Goal: Task Accomplishment & Management: Complete application form

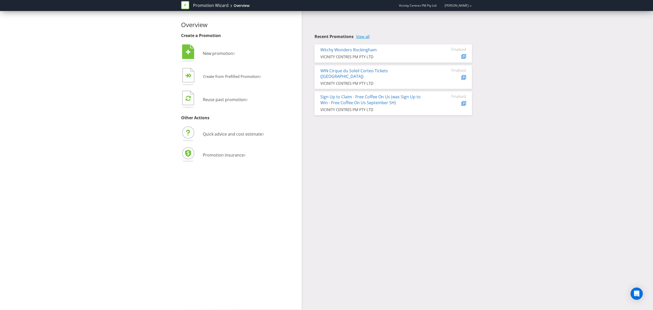
click at [364, 36] on link "View all" at bounding box center [363, 36] width 14 height 4
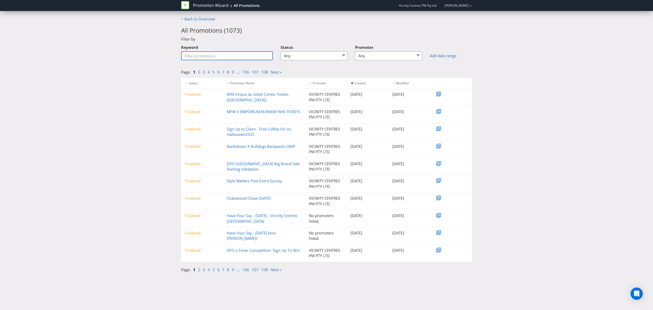
click at [215, 57] on input "Keyword" at bounding box center [227, 55] width 92 height 9
type input "carn"
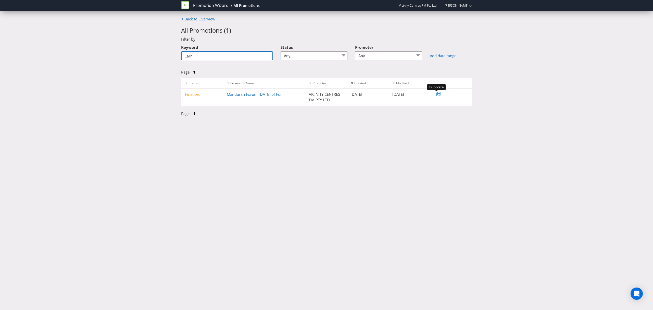
type input "Carn"
click at [438, 95] on icon at bounding box center [439, 94] width 4 height 4
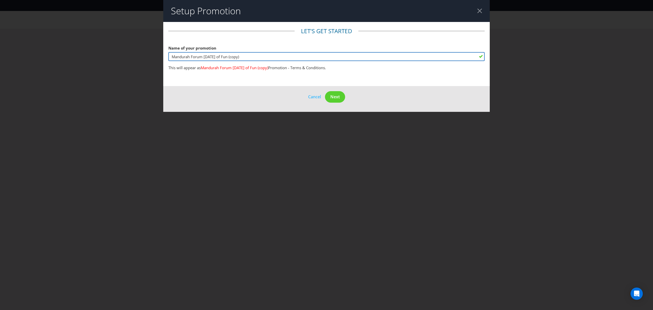
drag, startPoint x: 248, startPoint y: 55, endPoint x: 135, endPoint y: 58, distance: 112.8
click at [135, 58] on div "Setup Promotion Let's get started Name of your promotion Mandurah Forum [DATE] …" at bounding box center [326, 155] width 653 height 310
type input "SA [GEOGRAPHIC_DATA] Lunch On Us"
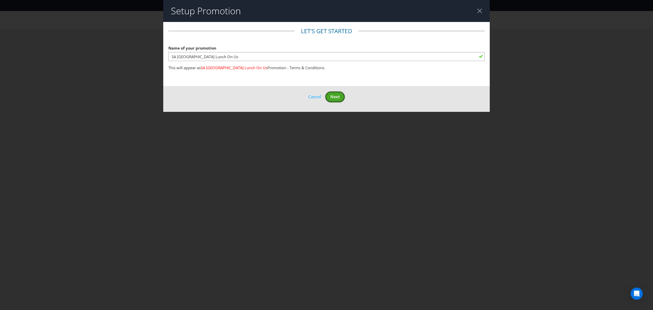
click at [332, 95] on span "Next" at bounding box center [334, 97] width 9 height 6
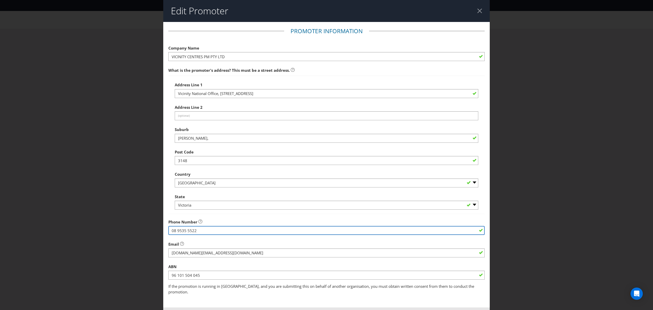
drag, startPoint x: 199, startPoint y: 230, endPoint x: 139, endPoint y: 226, distance: 60.6
click at [139, 226] on div "Edit Promoter Promoter Information Company Name VICINITY CENTRES PM PTY LTD Wha…" at bounding box center [326, 155] width 653 height 310
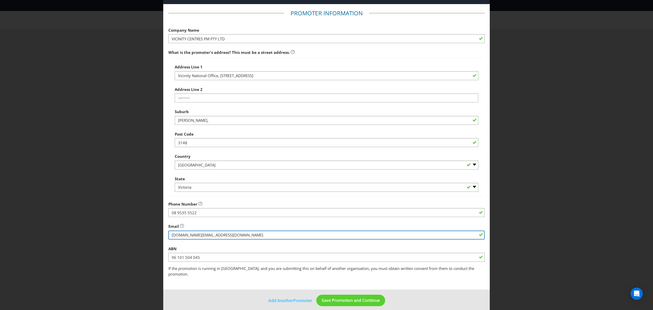
drag, startPoint x: 255, startPoint y: 234, endPoint x: 153, endPoint y: 235, distance: 102.3
click at [153, 235] on div "Edit Promoter Promoter Information Company Name VICINITY CENTRES PM PTY LTD Wha…" at bounding box center [326, 155] width 653 height 310
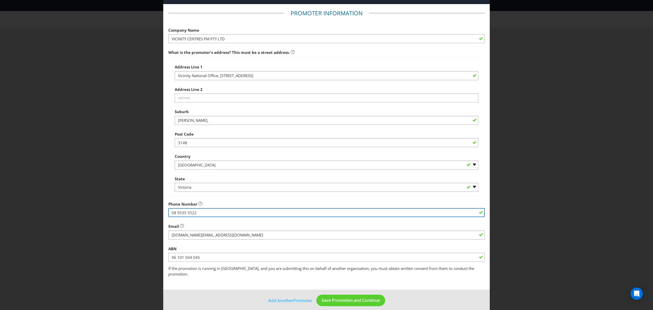
drag, startPoint x: 199, startPoint y: 212, endPoint x: 146, endPoint y: 210, distance: 53.1
click at [146, 210] on div "Edit Promoter Promoter Information Company Name VICINITY CENTRES PM PTY LTD Wha…" at bounding box center [326, 155] width 653 height 310
type input "08 8255 3411"
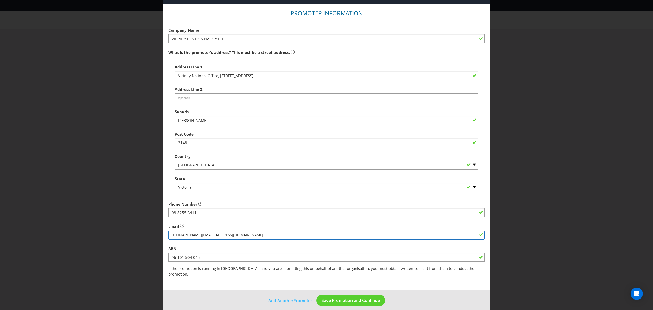
drag, startPoint x: 249, startPoint y: 236, endPoint x: 104, endPoint y: 226, distance: 145.7
click at [104, 226] on div "Edit Promoter Promoter Information Company Name VICINITY CENTRES PM PTY LTD Wha…" at bounding box center [326, 155] width 653 height 310
paste input "string"
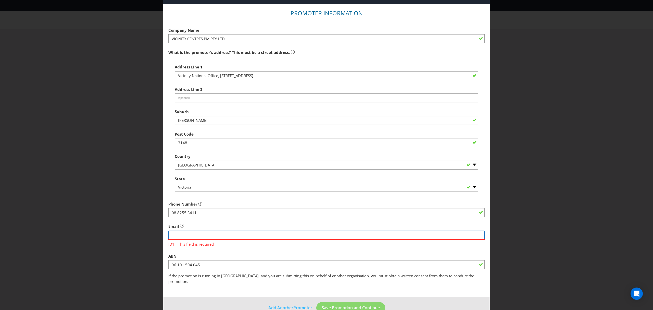
click at [195, 235] on input "string" at bounding box center [326, 234] width 316 height 9
paste input "[PERSON_NAME][EMAIL_ADDRESS][DOMAIN_NAME]"
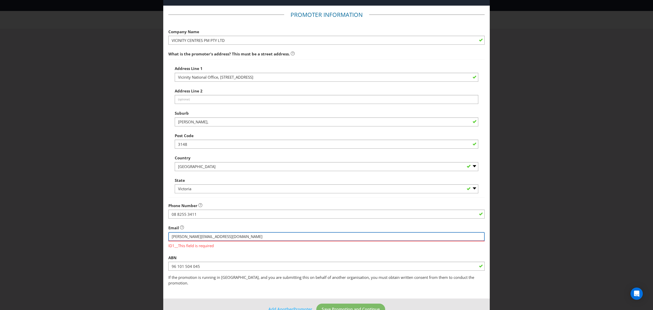
scroll to position [25, 0]
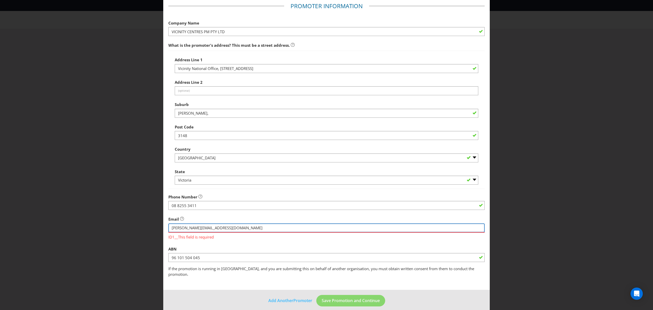
click at [170, 227] on input "string" at bounding box center [326, 227] width 316 height 9
type input "[PERSON_NAME][EMAIL_ADDRESS][DOMAIN_NAME]"
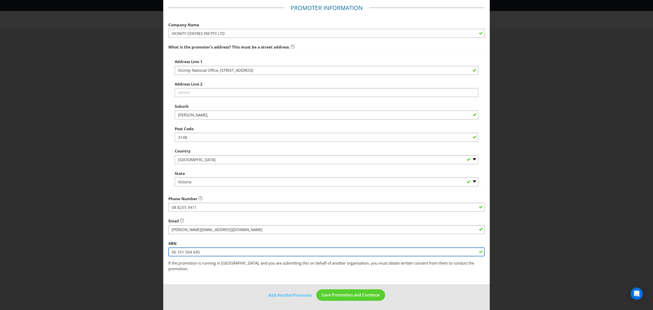
click at [228, 256] on input "96 101 504 045" at bounding box center [326, 251] width 316 height 9
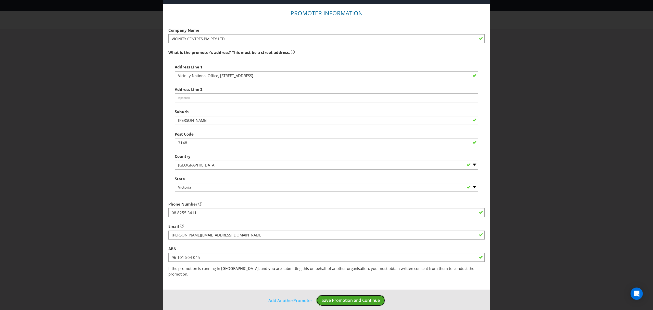
click at [345, 297] on span "Save Promotion and Continue" at bounding box center [351, 300] width 58 height 6
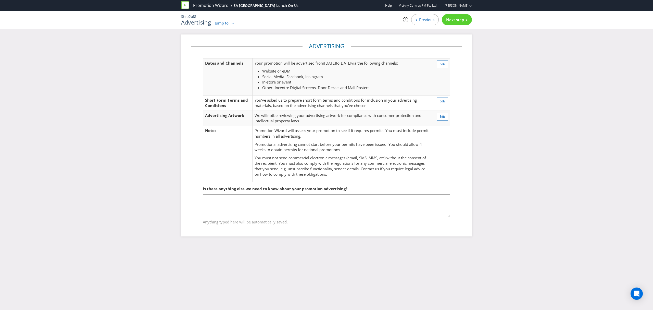
click at [464, 18] on div at bounding box center [466, 19] width 4 height 4
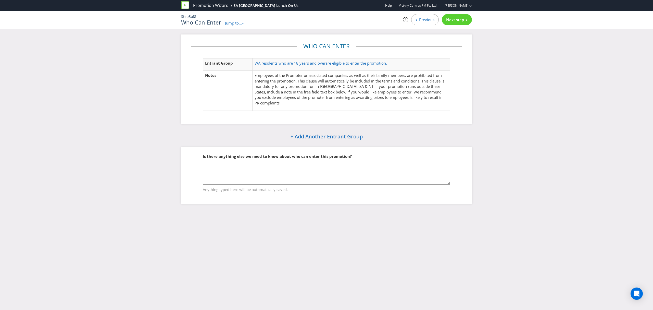
click at [425, 16] on div "Previous" at bounding box center [425, 19] width 28 height 11
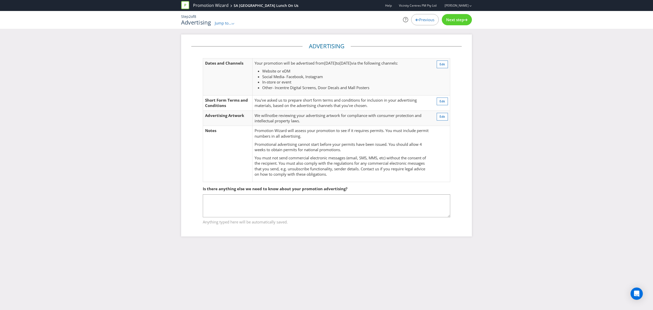
click at [421, 17] on div "Previous" at bounding box center [425, 19] width 28 height 11
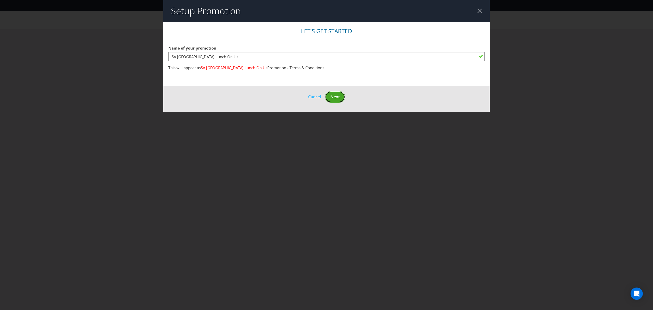
click at [333, 99] on span "Next" at bounding box center [334, 97] width 9 height 6
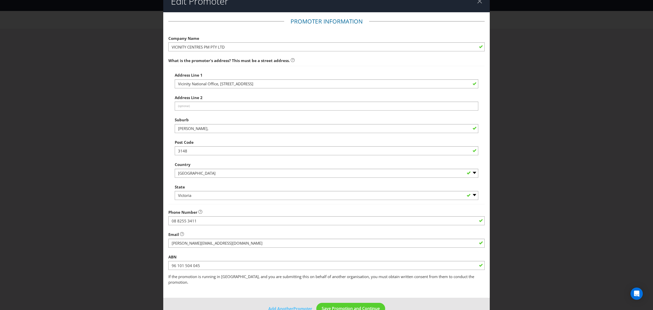
scroll to position [18, 0]
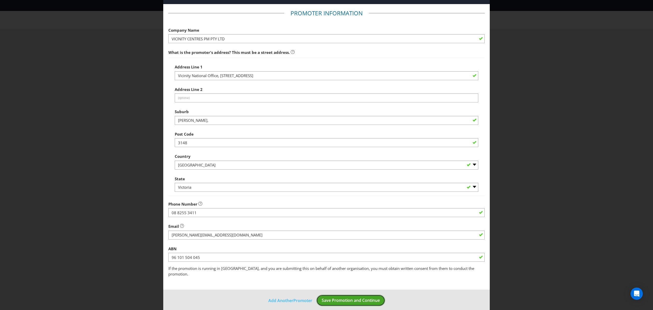
click at [340, 294] on button "Save Promotion and Continue" at bounding box center [350, 299] width 69 height 11
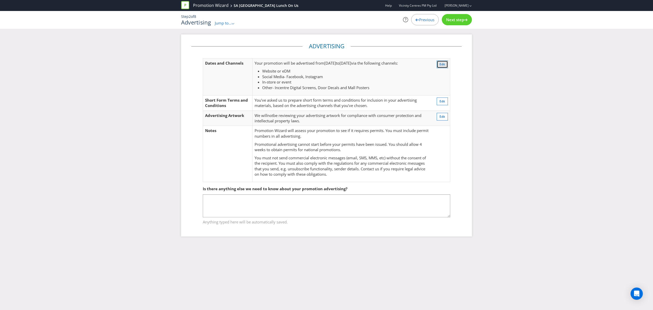
click at [440, 63] on span "Edit" at bounding box center [443, 64] width 6 height 4
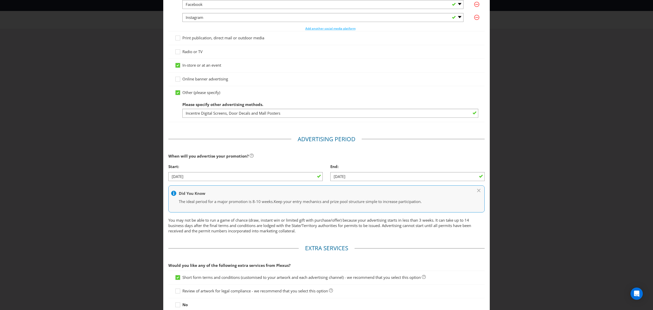
scroll to position [95, 0]
click at [194, 180] on input "[DATE]" at bounding box center [245, 175] width 154 height 9
drag, startPoint x: 193, startPoint y: 181, endPoint x: 187, endPoint y: 181, distance: 5.9
click at [187, 180] on input "[DATE]" at bounding box center [245, 175] width 154 height 9
click at [172, 180] on input "[DATE]" at bounding box center [245, 175] width 154 height 9
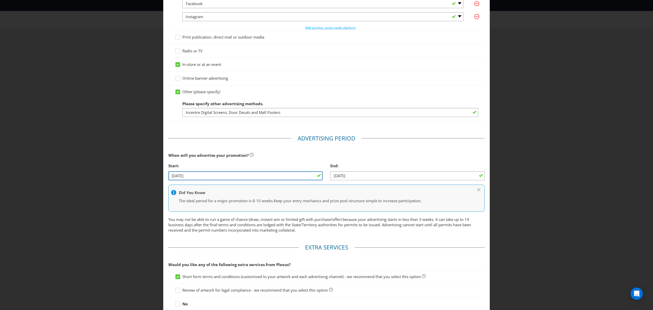
click at [176, 180] on input "[DATE]" at bounding box center [245, 175] width 154 height 9
click at [195, 180] on input "[DATE]" at bounding box center [245, 175] width 154 height 9
click at [233, 157] on div "When will you advertise your promotion?" at bounding box center [326, 155] width 316 height 10
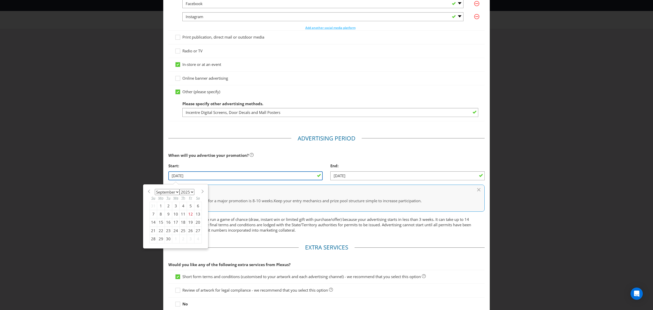
click at [199, 180] on input "[DATE]" at bounding box center [245, 175] width 154 height 9
click at [151, 234] on div "21" at bounding box center [153, 230] width 7 height 8
type input "[DATE]"
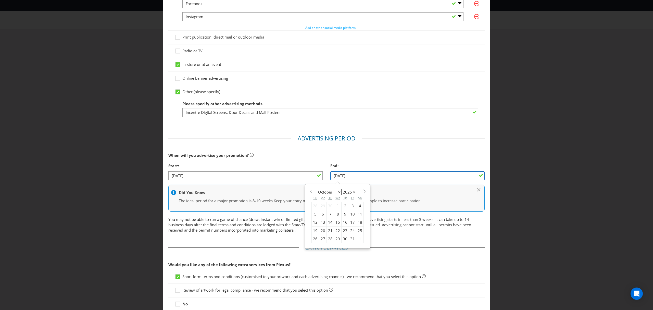
click at [335, 180] on input "[DATE]" at bounding box center [407, 175] width 154 height 9
click at [355, 180] on input "[DATE]" at bounding box center [407, 175] width 154 height 9
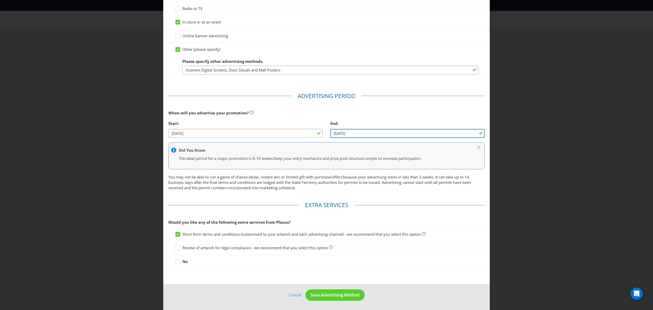
scroll to position [144, 0]
click at [339, 294] on span "Save Advertising Method" at bounding box center [335, 295] width 49 height 6
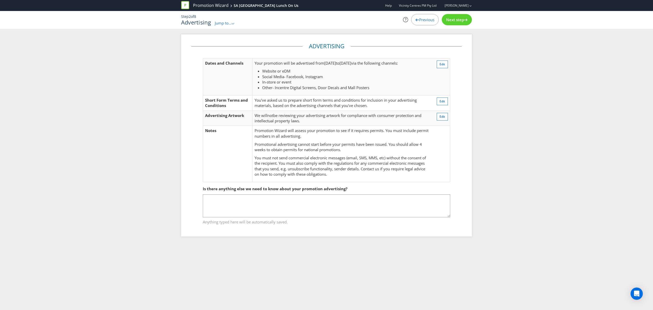
click at [468, 20] on div "Next step" at bounding box center [457, 19] width 30 height 11
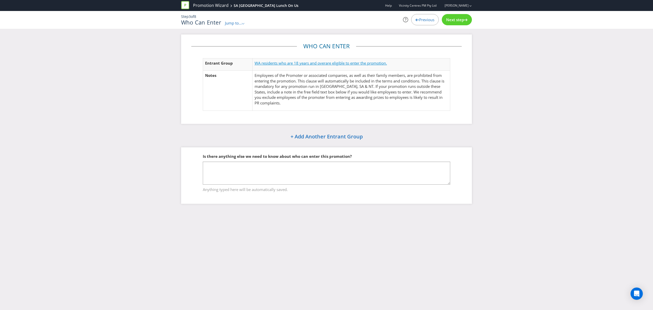
click at [318, 62] on span "WA residents who are 18 years and over" at bounding box center [290, 62] width 71 height 5
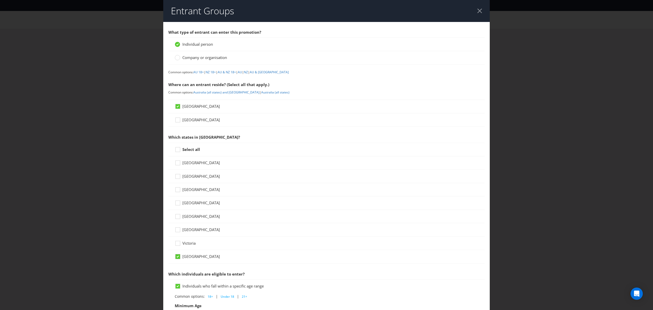
click at [176, 259] on icon at bounding box center [178, 256] width 5 height 5
click at [0, 0] on input "[GEOGRAPHIC_DATA]" at bounding box center [0, 0] width 0 height 0
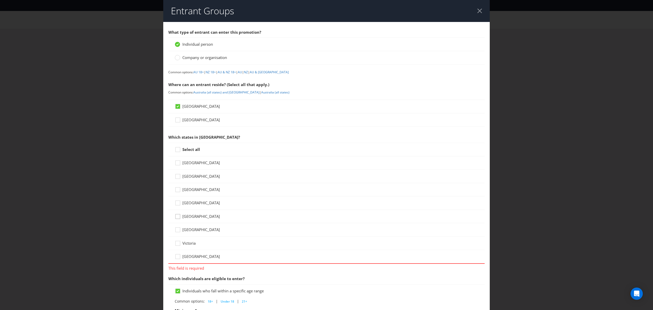
click at [177, 217] on icon at bounding box center [179, 218] width 8 height 8
click at [0, 0] on input "[GEOGRAPHIC_DATA]" at bounding box center [0, 0] width 0 height 0
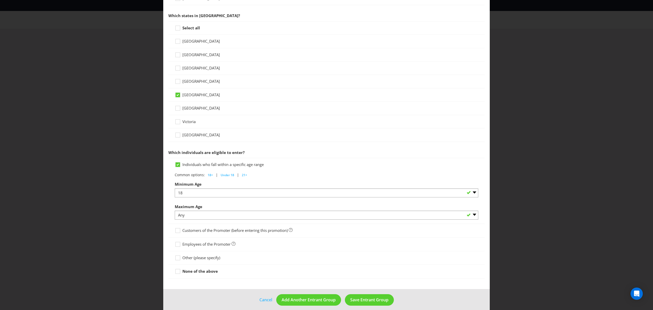
scroll to position [128, 0]
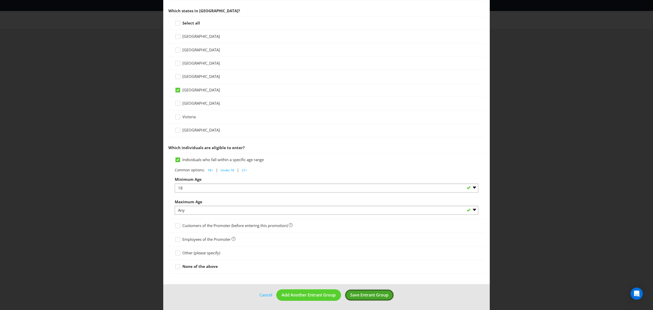
click at [356, 290] on button "Save Entrant Group" at bounding box center [369, 294] width 49 height 11
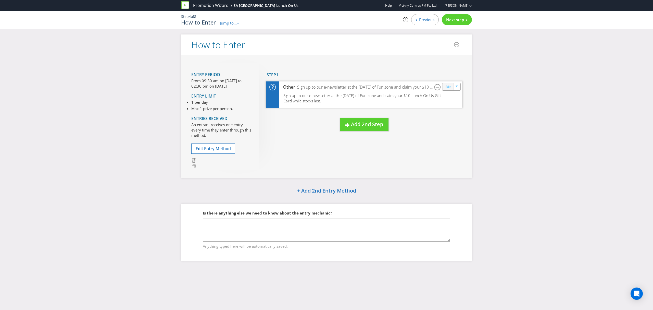
click at [447, 86] on link "Edit" at bounding box center [447, 87] width 5 height 6
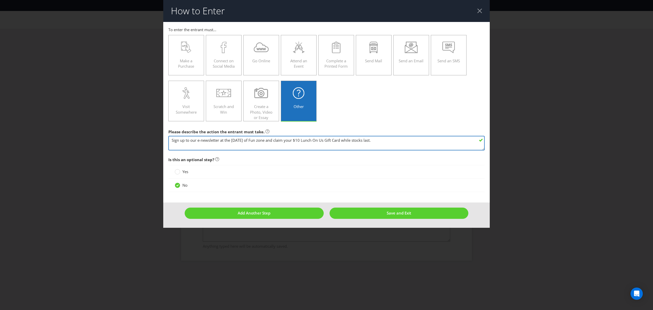
drag, startPoint x: 233, startPoint y: 142, endPoint x: 258, endPoint y: 142, distance: 25.8
click at [258, 142] on textarea "Sign up to our e-newsletter at the [DATE] of Fun zone and claim your $10 Lunch …" at bounding box center [326, 143] width 316 height 15
type textarea "Sign up to our e-newsletter at the [GEOGRAPHIC_DATA] zone and claim your $10 Lu…"
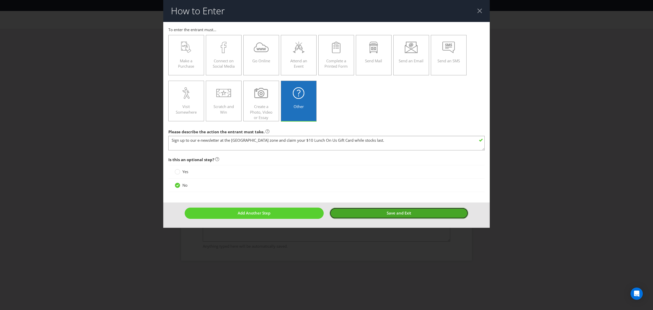
click at [350, 215] on button "Save and Exit" at bounding box center [399, 212] width 139 height 11
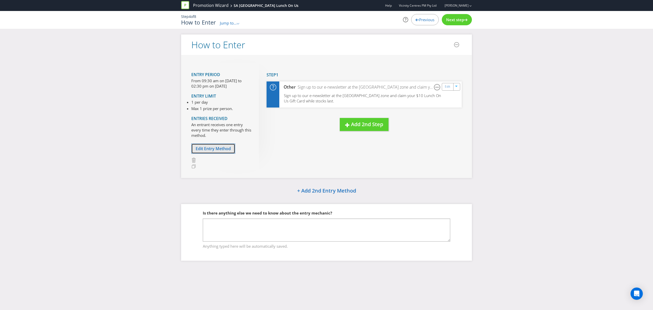
click at [220, 149] on span "Edit Entry Method" at bounding box center [213, 149] width 35 height 6
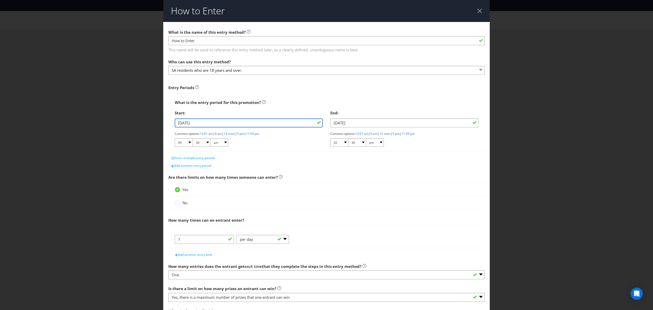
click at [201, 121] on input "[DATE]" at bounding box center [249, 122] width 148 height 9
click at [196, 121] on input "[DATE]" at bounding box center [249, 122] width 148 height 9
click at [300, 149] on div "Start: [DATE] Common options: 12:01 am | 9 am | 12 noon | 5 pm | 11:59 pm 01 02…" at bounding box center [249, 129] width 156 height 43
click at [264, 124] on input "[DATE]" at bounding box center [249, 122] width 148 height 9
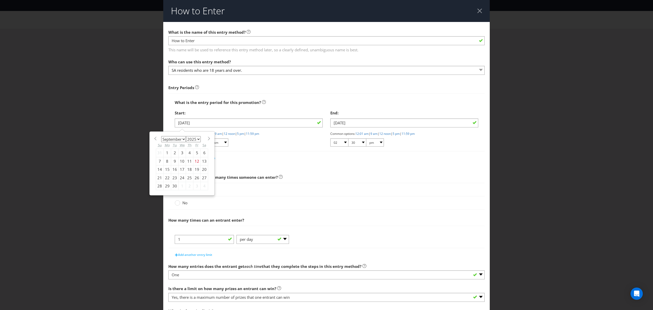
click at [165, 186] on div "29" at bounding box center [168, 186] width 8 height 8
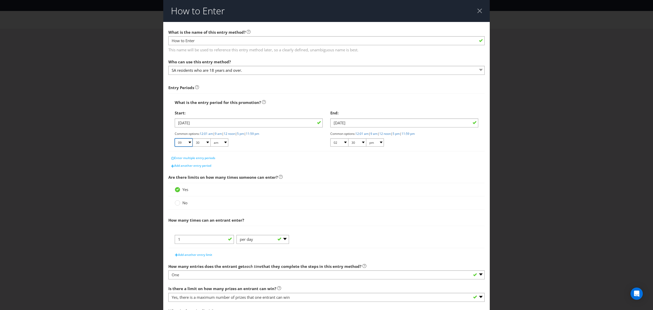
click at [189, 142] on select "01 02 03 04 05 06 07 08 09 10 11 12" at bounding box center [184, 142] width 18 height 8
select select "10"
click at [175, 138] on select "01 02 03 04 05 06 07 08 09 10 11 12" at bounding box center [184, 142] width 18 height 8
click at [203, 141] on select "00 01 05 10 15 20 25 29 30 35 40 45 50 55 59" at bounding box center [202, 142] width 18 height 8
select select "00"
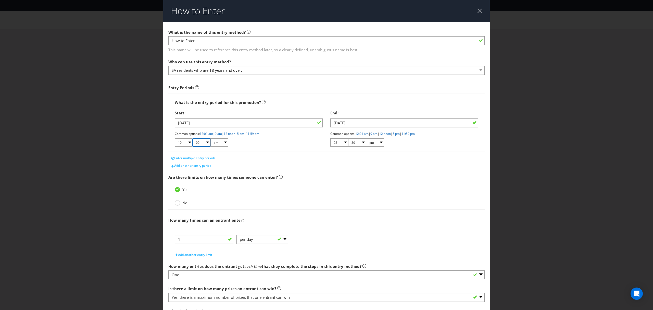
click at [193, 138] on select "00 01 05 10 15 20 25 29 30 35 40 45 50 55 59" at bounding box center [202, 142] width 18 height 8
click at [339, 143] on select "01 02 03 04 05 06 07 08 09 10 11 12" at bounding box center [339, 142] width 18 height 8
click at [330, 138] on select "01 02 03 04 05 06 07 08 09 10 11 12" at bounding box center [339, 142] width 18 height 8
click at [359, 143] on select "00 01 05 10 15 20 25 29 30 35 40 45 50 55 59" at bounding box center [357, 142] width 18 height 8
select select "00"
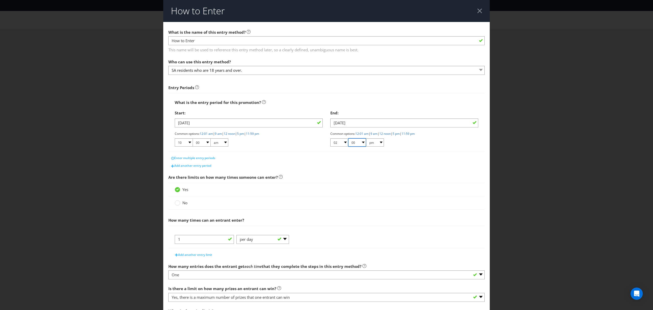
click at [348, 138] on select "00 01 05 10 15 20 25 29 30 35 40 45 50 55 59" at bounding box center [357, 142] width 18 height 8
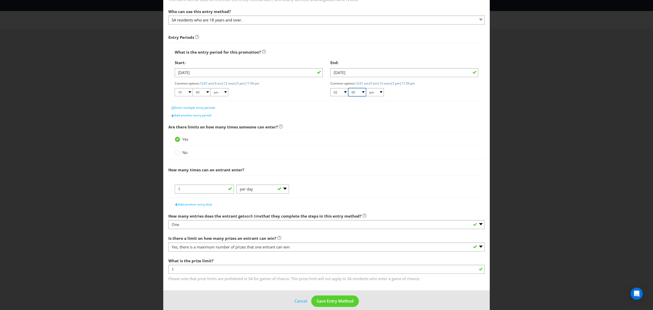
scroll to position [57, 0]
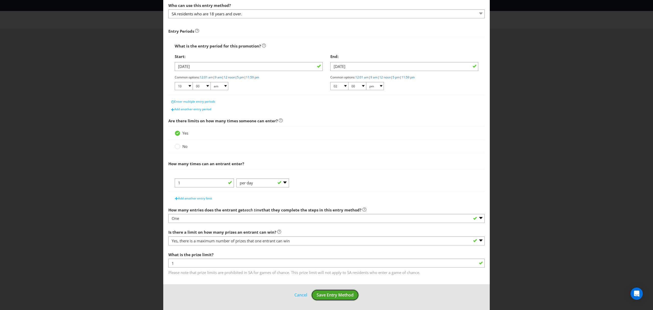
click at [327, 293] on span "Save Entry Method" at bounding box center [335, 295] width 37 height 6
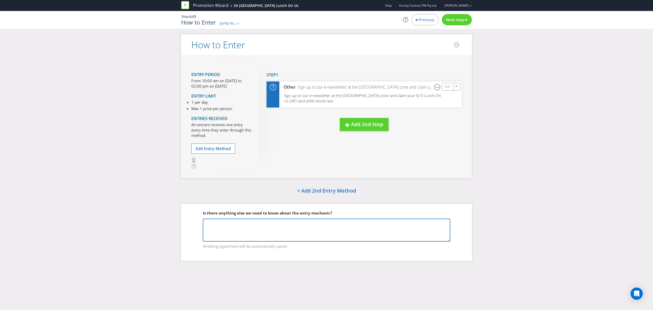
click at [233, 233] on textarea at bounding box center [326, 229] width 247 height 23
type textarea "[GEOGRAPHIC_DATA] = [ADD DATES] Colonnades = [ADD DATES]"
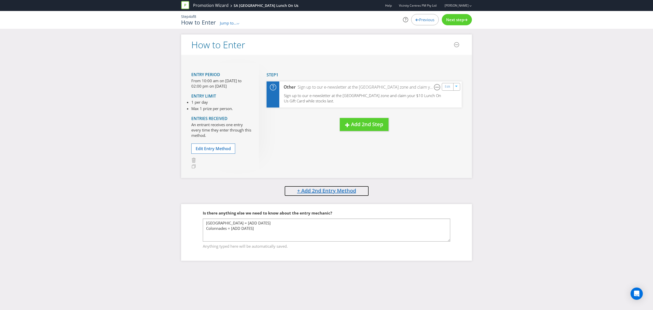
click at [315, 193] on span "+ Add 2nd Entry Method" at bounding box center [326, 190] width 59 height 7
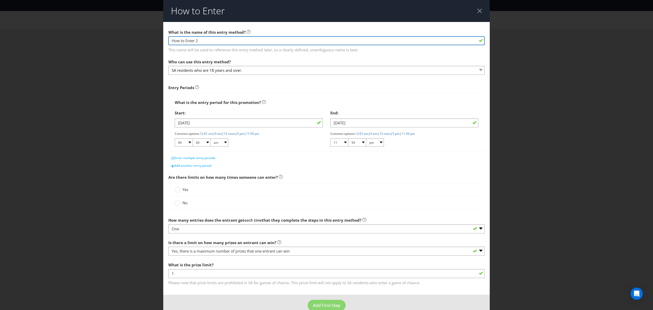
drag, startPoint x: 207, startPoint y: 40, endPoint x: 195, endPoint y: 42, distance: 12.4
click at [195, 42] on input "How to Enter 2" at bounding box center [326, 40] width 316 height 9
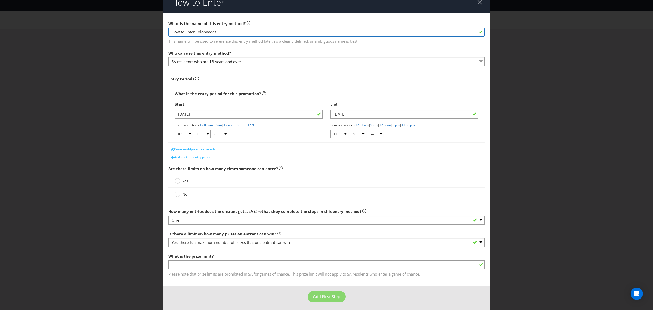
scroll to position [11, 0]
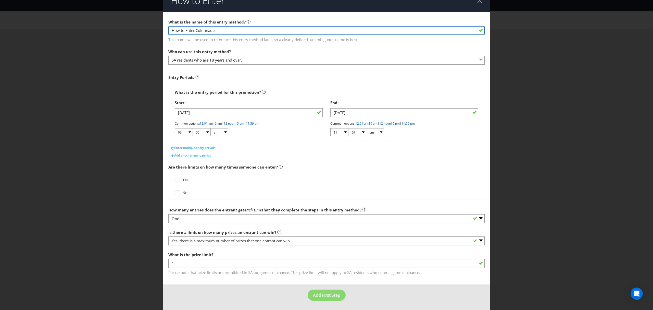
type input "How to Enter Colonnades"
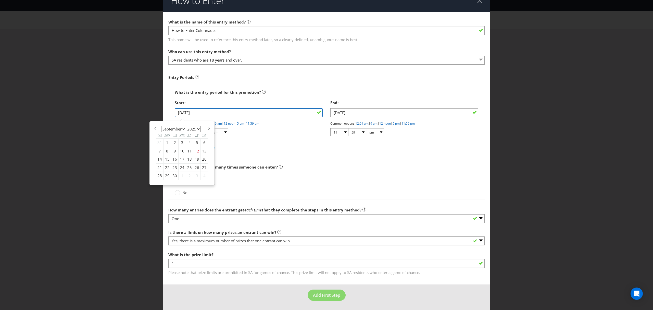
click at [229, 112] on input "[DATE]" at bounding box center [249, 112] width 148 height 9
click at [207, 127] on span at bounding box center [209, 128] width 4 height 4
select select "9"
click at [164, 151] on div "6" at bounding box center [168, 151] width 8 height 8
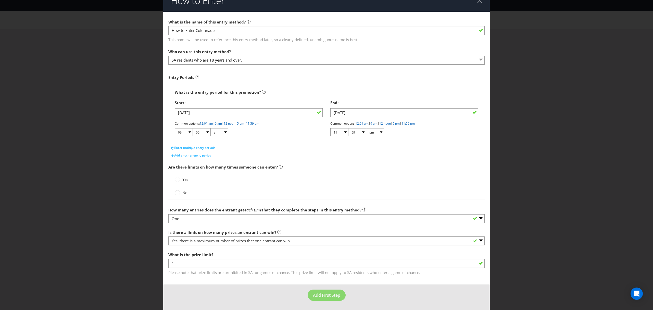
click at [222, 117] on div "[DATE] Common options: 12:01 am | 9 am | 12 noon | 5 pm | 11:59 pm 01 02 03 04 …" at bounding box center [249, 122] width 148 height 29
click at [222, 114] on input "[DATE]" at bounding box center [249, 112] width 148 height 9
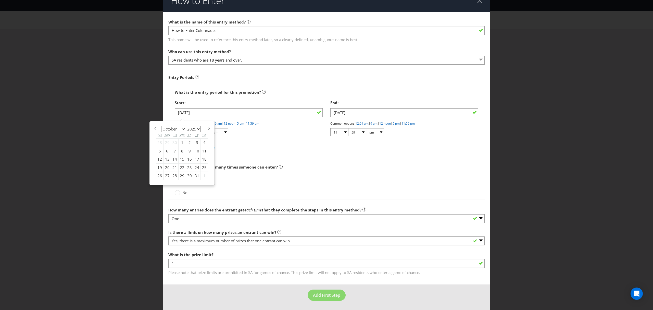
click at [173, 149] on div "7" at bounding box center [174, 151] width 7 height 8
type input "[DATE]"
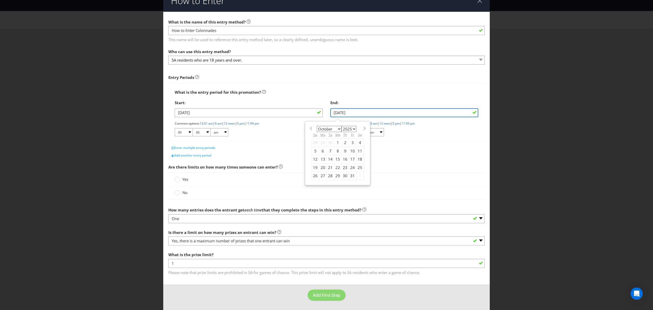
click at [350, 112] on input "[DATE]" at bounding box center [404, 112] width 148 height 9
click at [398, 160] on main "What is the name of this entry method? How to Enter Colonnades This name will b…" at bounding box center [326, 148] width 327 height 272
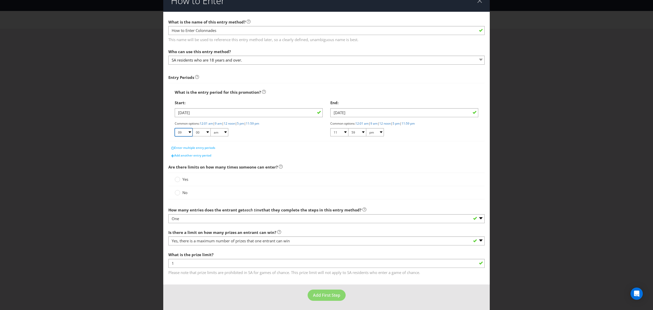
click at [189, 132] on select "01 02 03 04 05 06 07 08 09 10 11 12" at bounding box center [184, 132] width 18 height 8
select select "10"
click at [175, 128] on select "01 02 03 04 05 06 07 08 09 10 11 12" at bounding box center [184, 132] width 18 height 8
drag, startPoint x: 337, startPoint y: 131, endPoint x: 341, endPoint y: 132, distance: 4.5
click at [341, 132] on select "01 02 03 04 05 06 07 08 09 10 11 12" at bounding box center [339, 132] width 18 height 8
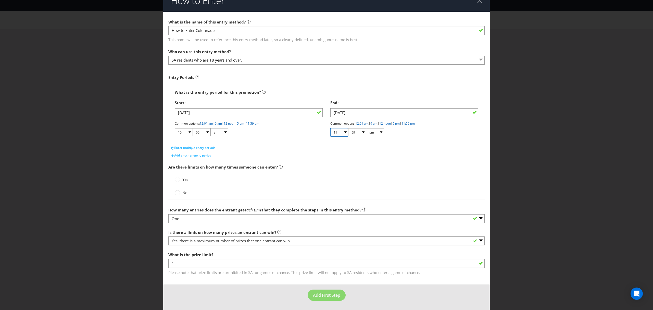
select select "02"
click at [330, 128] on select "01 02 03 04 05 06 07 08 09 10 11 12" at bounding box center [339, 132] width 18 height 8
click at [361, 130] on select "00 01 05 10 15 20 25 29 30 35 40 45 50 55 59" at bounding box center [357, 132] width 18 height 8
select select "00"
click at [348, 128] on select "00 01 05 10 15 20 25 29 30 35 40 45 50 55 59" at bounding box center [357, 132] width 18 height 8
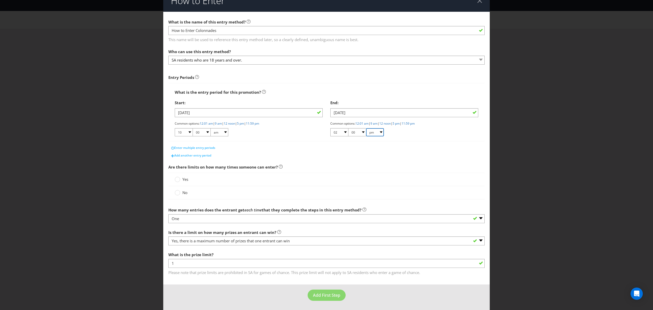
click at [379, 132] on select "am pm" at bounding box center [375, 132] width 18 height 8
click at [410, 146] on div "Enter multiple entry periods" at bounding box center [326, 148] width 316 height 8
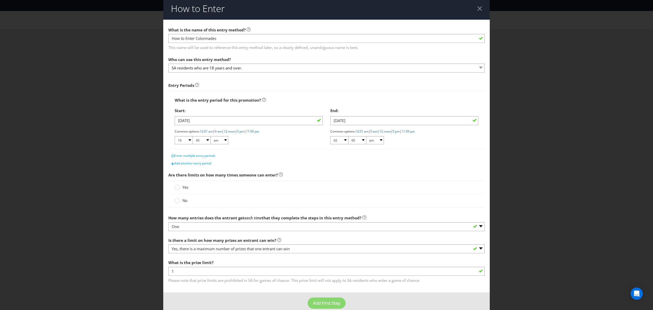
scroll to position [0, 0]
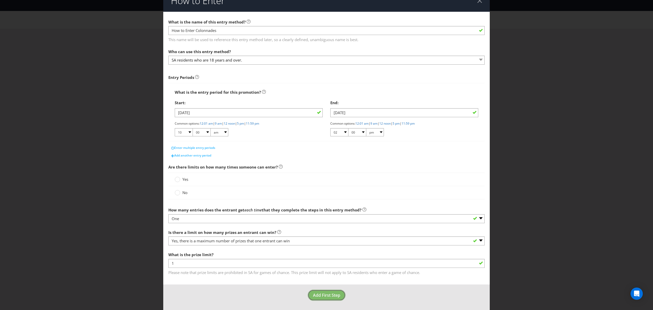
click at [327, 298] on button "Add First Step" at bounding box center [327, 294] width 38 height 11
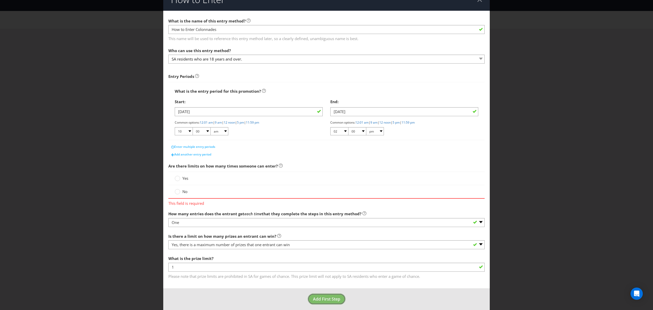
scroll to position [16, 0]
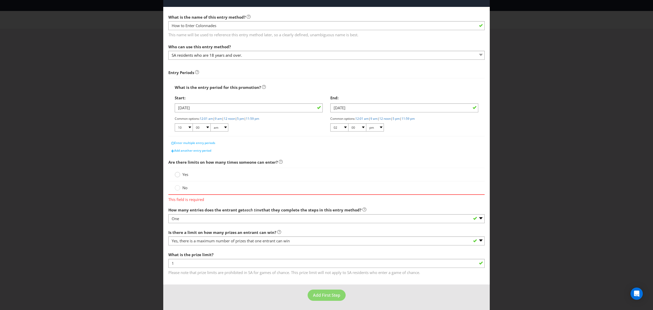
click at [176, 174] on circle at bounding box center [177, 174] width 5 height 5
click at [0, 0] on input "Yes" at bounding box center [0, 0] width 0 height 0
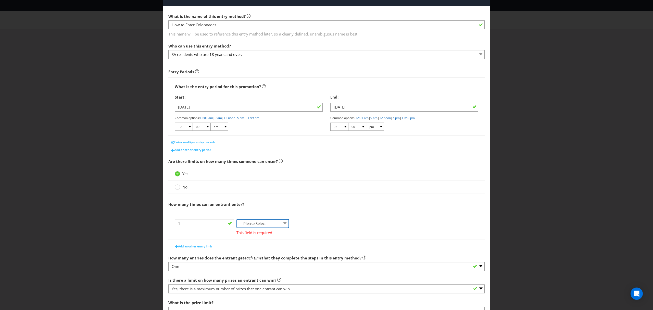
click at [266, 227] on select "-- Please Select -- per person per day per purchase per transaction Other (plea…" at bounding box center [262, 223] width 53 height 9
select select "PER_PERSON"
click at [236, 228] on select "-- Please Select -- per person per day per purchase per transaction Other (plea…" at bounding box center [262, 223] width 53 height 9
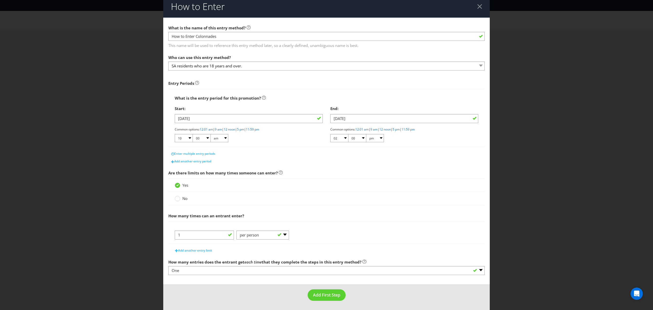
click at [363, 211] on span "How many times can an entrant enter?" at bounding box center [326, 215] width 316 height 10
click at [334, 291] on button "Add First Step" at bounding box center [327, 294] width 38 height 11
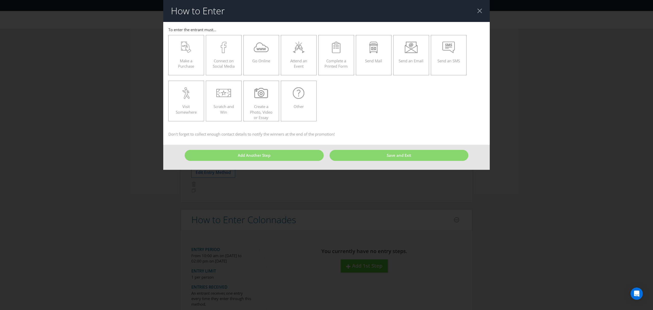
click at [481, 8] on div at bounding box center [479, 10] width 5 height 5
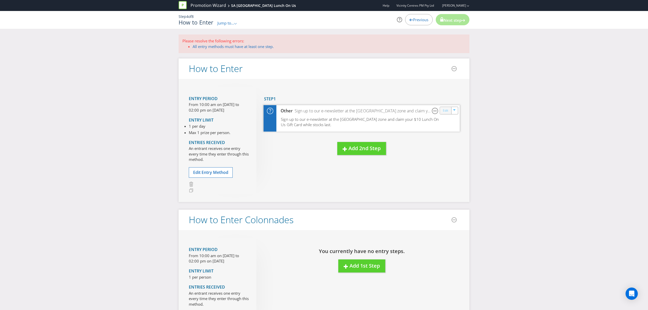
click at [446, 110] on link "Edit" at bounding box center [445, 111] width 5 height 6
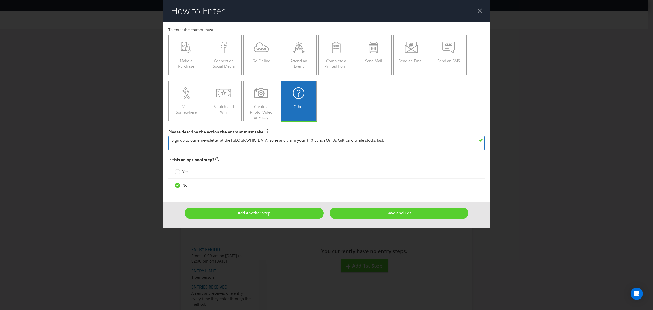
drag, startPoint x: 394, startPoint y: 140, endPoint x: 51, endPoint y: 137, distance: 343.1
click at [51, 137] on div "How to Enter To enter the entrant must... Make a Purchase Connect on Social Med…" at bounding box center [326, 155] width 653 height 310
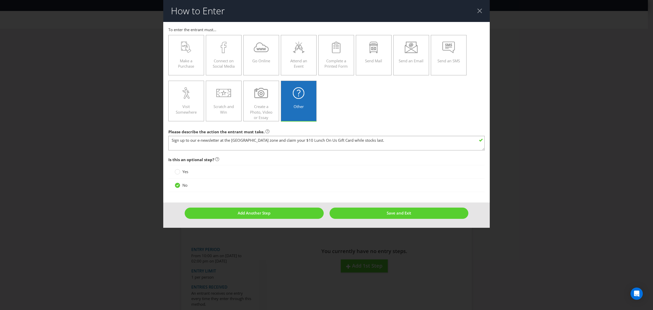
click at [481, 10] on div at bounding box center [479, 10] width 5 height 5
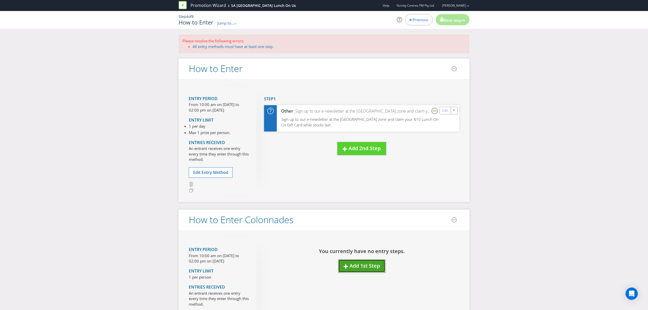
click at [370, 266] on span "Add 1st Step" at bounding box center [364, 265] width 30 height 7
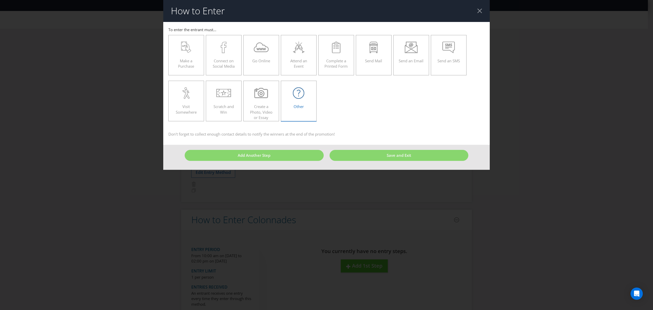
click at [294, 102] on div "Other" at bounding box center [298, 98] width 25 height 23
click at [0, 0] on input "Other" at bounding box center [0, 0] width 0 height 0
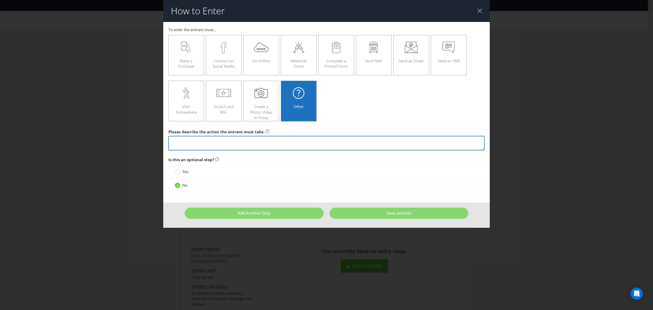
click at [216, 143] on textarea at bounding box center [326, 143] width 316 height 15
paste textarea "Sign up to our e-newsletter at the [GEOGRAPHIC_DATA] zone and claim your $10 Lu…"
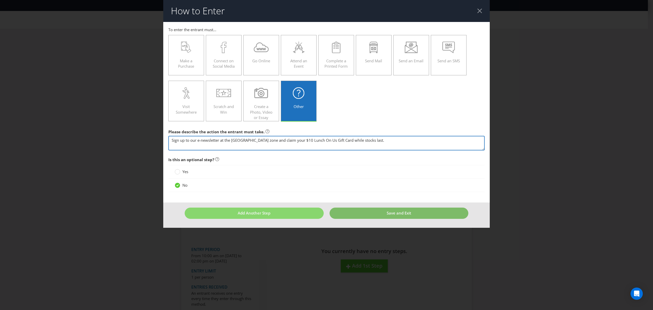
type textarea "Sign up to our e-newsletter at the [GEOGRAPHIC_DATA] zone and claim your $10 Lu…"
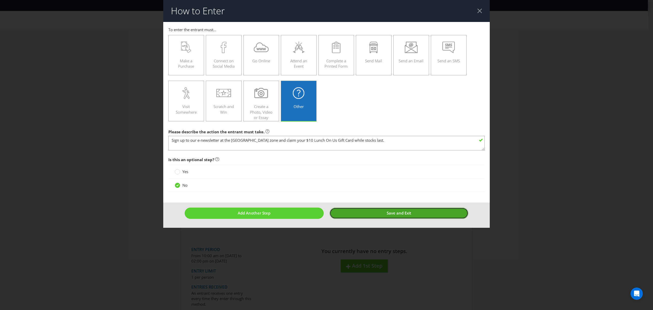
click at [386, 215] on button "Save and Exit" at bounding box center [399, 212] width 139 height 11
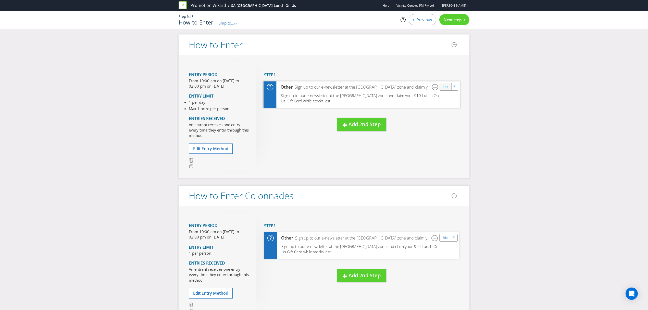
click at [443, 86] on link "Edit" at bounding box center [445, 87] width 5 height 6
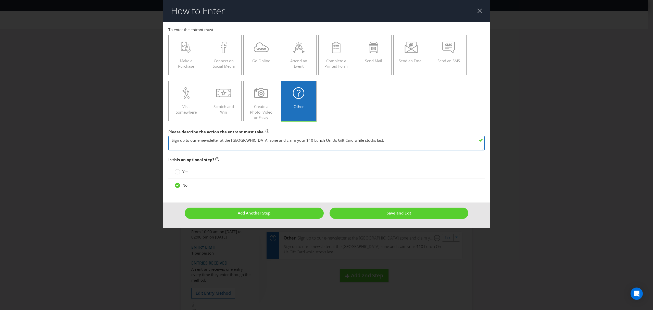
click at [171, 140] on textarea "Sign up to our e-newsletter at the [GEOGRAPHIC_DATA] zone and claim your $10 Lu…" at bounding box center [326, 143] width 316 height 15
click at [193, 141] on textarea "Sign up to our e-newsletter at the [GEOGRAPHIC_DATA] zone and claim your $10 Lu…" at bounding box center [326, 143] width 316 height 15
click at [194, 141] on textarea "Sign up to our e-newsletter at the [GEOGRAPHIC_DATA] zone and claim your $10 Lu…" at bounding box center [326, 143] width 316 height 15
click at [173, 140] on textarea "Sign up to our e-newsletter at the [GEOGRAPHIC_DATA] zone and claim your $10 Lu…" at bounding box center [326, 143] width 316 height 15
click at [336, 141] on textarea "Sign up to our e-newsletter at the [GEOGRAPHIC_DATA] zone and claim your $10 Lu…" at bounding box center [326, 143] width 316 height 15
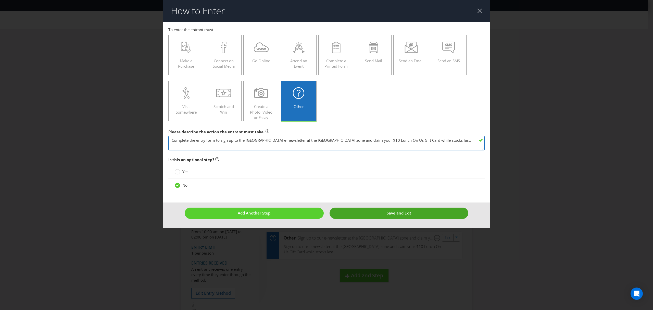
type textarea "Complete the entry form to sign up to the [GEOGRAPHIC_DATA] e-newsletter at the…"
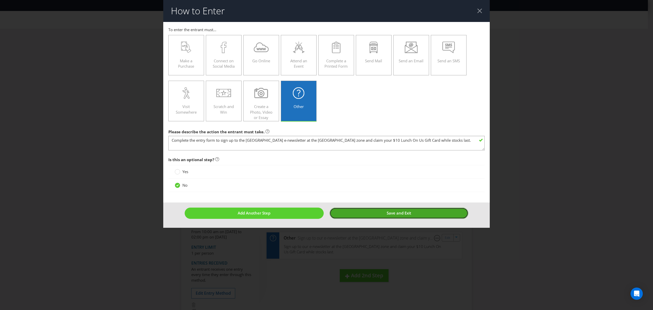
click at [400, 214] on span "Save and Exit" at bounding box center [399, 212] width 24 height 5
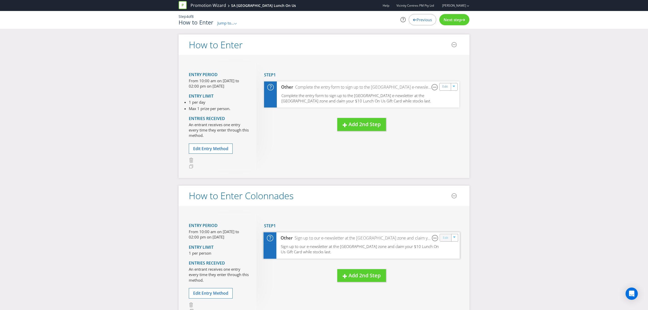
click at [445, 238] on link "Edit" at bounding box center [445, 237] width 5 height 6
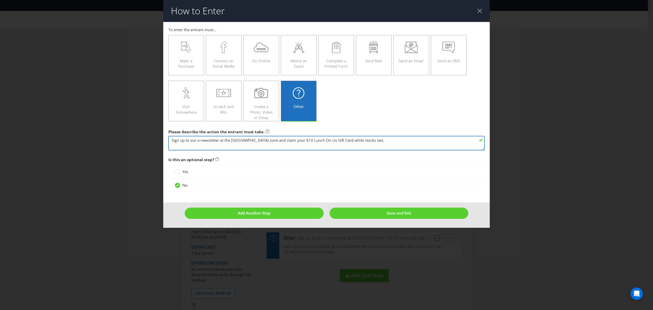
drag, startPoint x: 351, startPoint y: 145, endPoint x: 62, endPoint y: 127, distance: 290.1
click at [33, 118] on div "How to Enter To enter the entrant must... Make a Purchase Connect on Social Med…" at bounding box center [326, 155] width 653 height 310
paste textarea "Complete the entry form to sign up to the [GEOGRAPHIC_DATA]"
type textarea "Complete the entry form to sign up to the [GEOGRAPHIC_DATA] e-newsletter at the…"
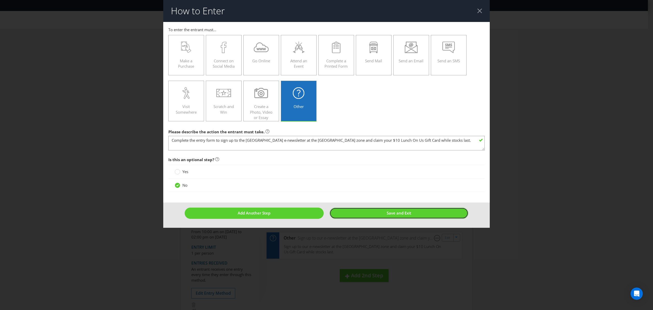
click at [385, 213] on button "Save and Exit" at bounding box center [399, 212] width 139 height 11
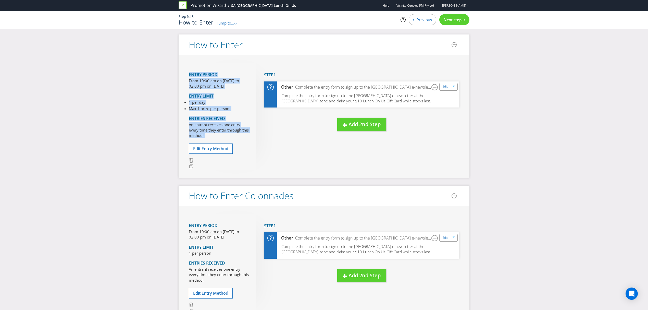
drag, startPoint x: 456, startPoint y: 45, endPoint x: 384, endPoint y: 69, distance: 75.7
click at [384, 69] on section "How to Enter Entry Period From 10:00 am on [DATE] to 02:00 pm on [DATE] Entry L…" at bounding box center [324, 105] width 291 height 143
click at [366, 60] on div "Entry Period From 10:00 am on [DATE] to 02:00 pm on [DATE] Entry Limit 1 per da…" at bounding box center [324, 116] width 291 height 123
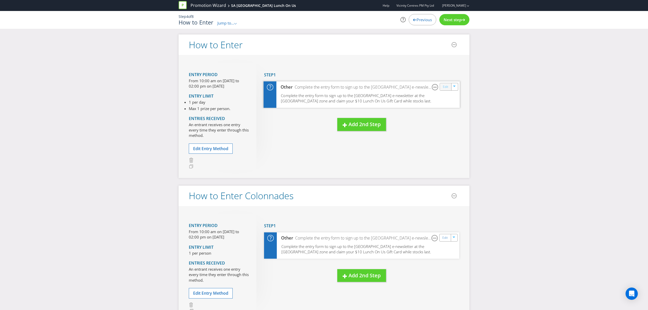
click at [445, 88] on link "Edit" at bounding box center [445, 87] width 5 height 6
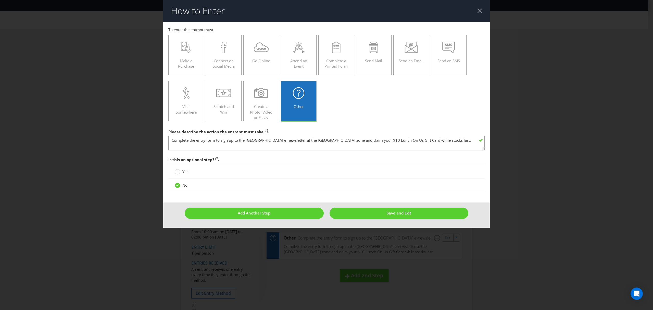
click at [480, 14] on header "How to Enter" at bounding box center [326, 11] width 327 height 22
click at [479, 11] on div at bounding box center [479, 10] width 5 height 5
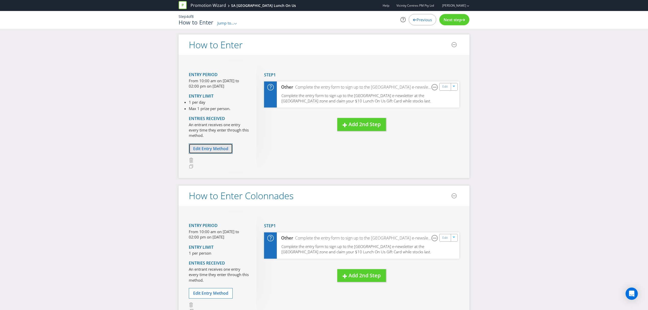
click at [215, 148] on span "Edit Entry Method" at bounding box center [210, 149] width 35 height 6
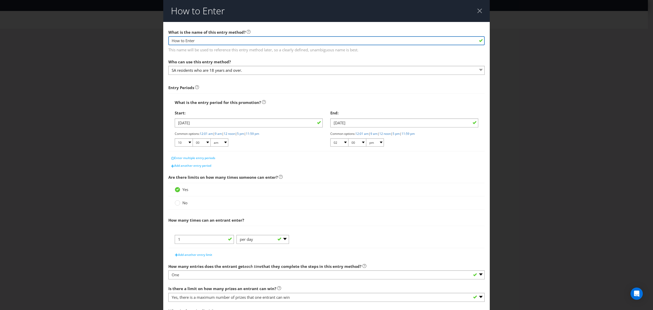
click at [201, 40] on input "How to Enter" at bounding box center [326, 40] width 316 height 9
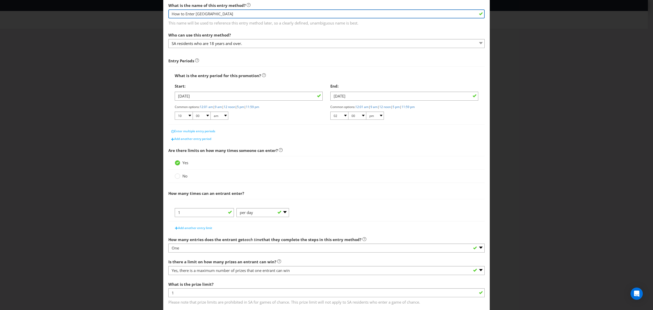
scroll to position [57, 0]
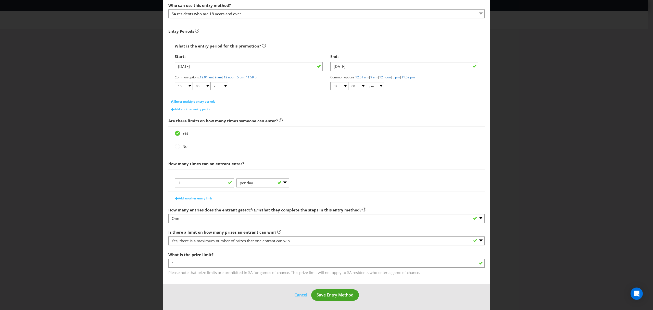
type input "How to Enter [GEOGRAPHIC_DATA]"
click at [324, 292] on span "Save Entry Method" at bounding box center [335, 295] width 37 height 6
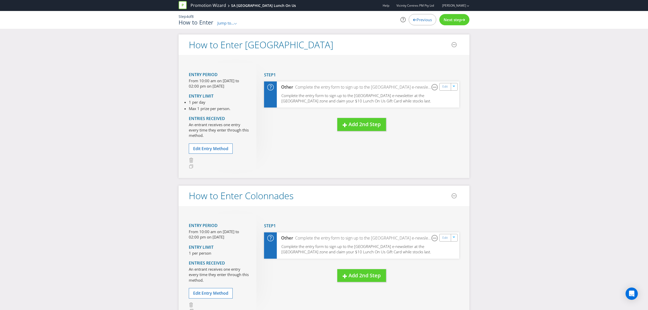
click at [110, 197] on div "How to Enter [GEOGRAPHIC_DATA] Entry Period From 10:00 am on [DATE] to 02:00 pm…" at bounding box center [324, 223] width 648 height 378
click at [450, 20] on span "Next step" at bounding box center [453, 19] width 18 height 5
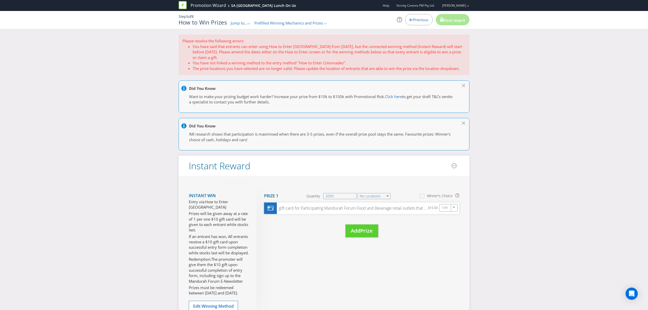
click at [375, 202] on section "Prize 1 Quantity 2000 No Locations Winner's Choice" at bounding box center [361, 196] width 195 height 13
click at [375, 197] on select "No Locations" at bounding box center [373, 196] width 33 height 6
click at [360, 206] on icon at bounding box center [360, 206] width 7 height 7
click at [0, 0] on input "[GEOGRAPHIC_DATA]" at bounding box center [0, 0] width 0 height 0
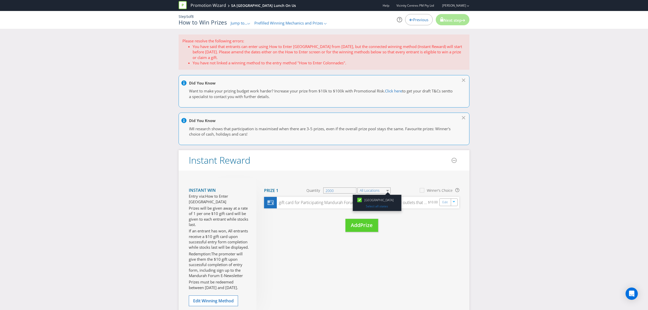
click at [413, 244] on div "Instant Win Entry via: How to Enter Elizabeth City Centre Prizes will be given …" at bounding box center [324, 249] width 291 height 159
click at [444, 205] on link "Edit" at bounding box center [445, 202] width 5 height 6
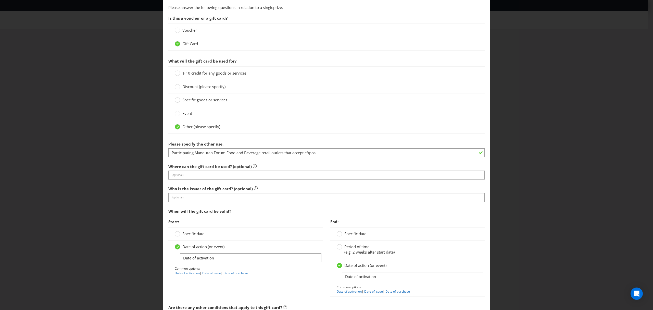
scroll to position [170, 0]
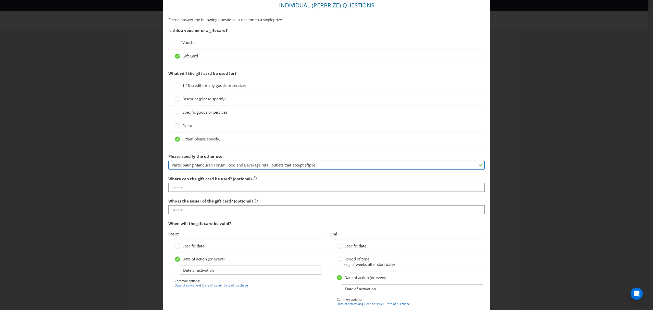
drag, startPoint x: 226, startPoint y: 165, endPoint x: 195, endPoint y: 170, distance: 30.8
click at [195, 169] on div "Please specify the other use. Participating Mandurah Forum Food and Beverage re…" at bounding box center [326, 160] width 316 height 18
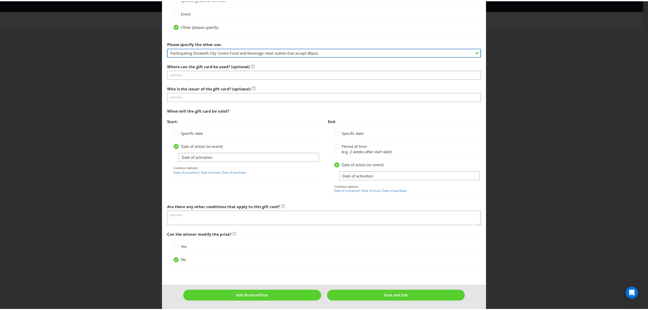
scroll to position [285, 0]
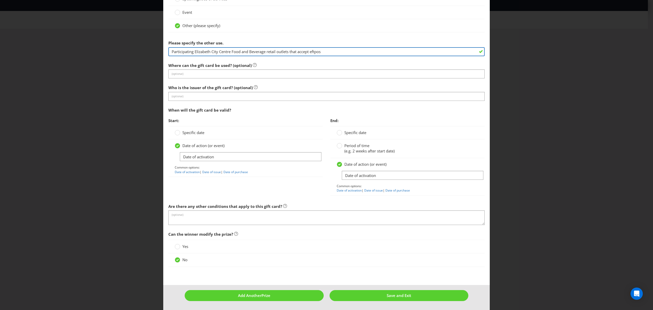
type input "Participating Elizabeth City Centre Food and Beverage retail outlets that accep…"
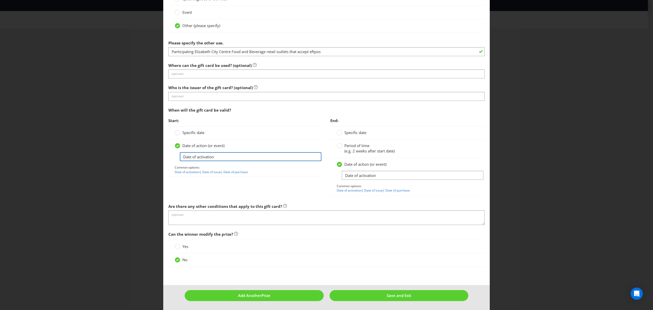
click at [209, 157] on input "Date of activation" at bounding box center [251, 156] width 142 height 9
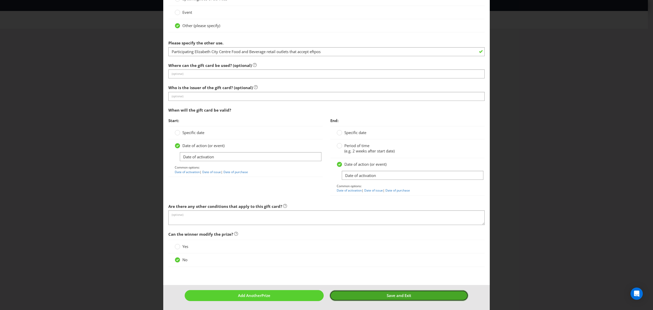
click at [390, 295] on span "Save and Exit" at bounding box center [399, 295] width 24 height 5
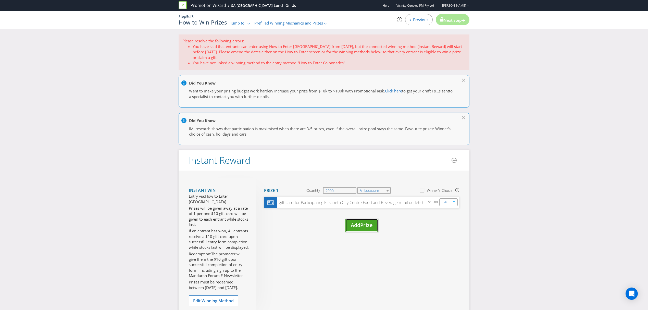
click at [360, 224] on span "Add" at bounding box center [355, 224] width 9 height 7
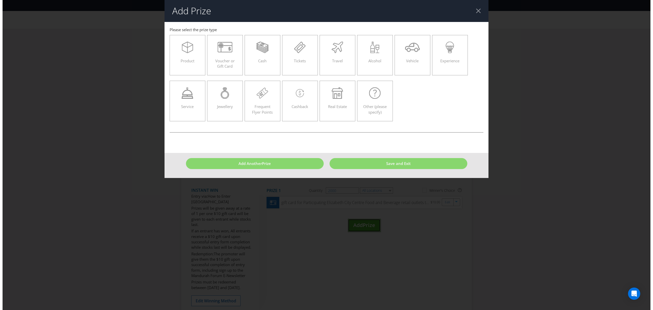
scroll to position [34, 0]
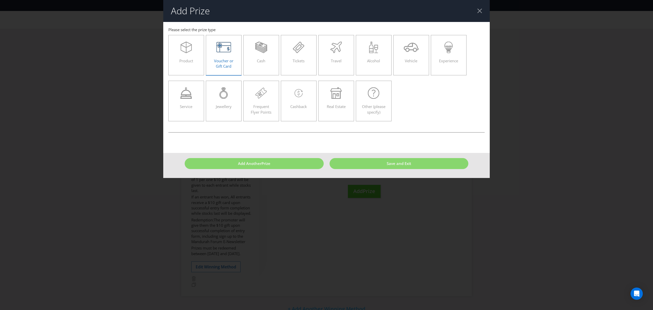
click at [230, 54] on div "Voucher or Gift Card" at bounding box center [223, 53] width 25 height 23
click at [0, 0] on input "Voucher or Gift Card" at bounding box center [0, 0] width 0 height 0
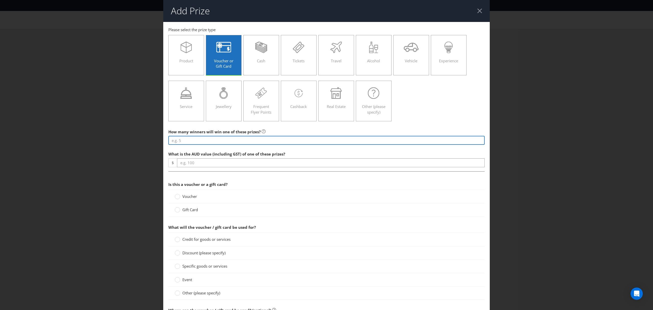
click at [189, 142] on input "number" at bounding box center [326, 140] width 316 height 9
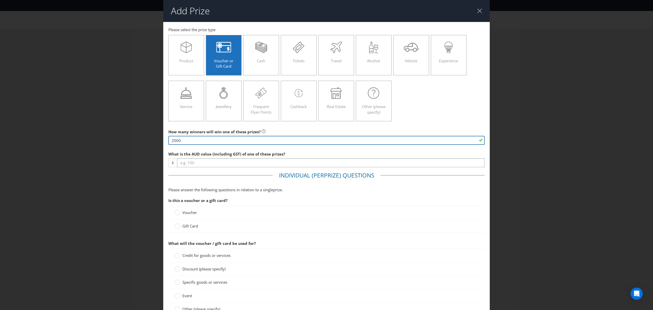
type input "2000"
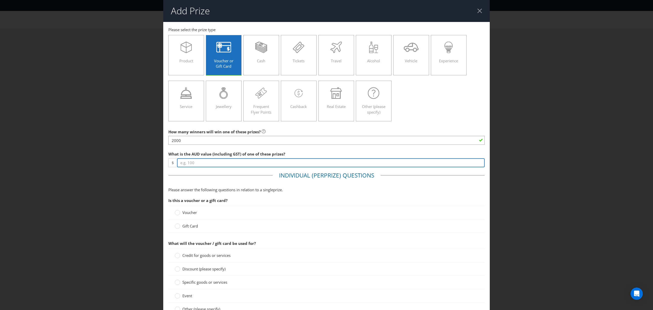
click at [197, 165] on input "number" at bounding box center [331, 162] width 308 height 9
type input "10"
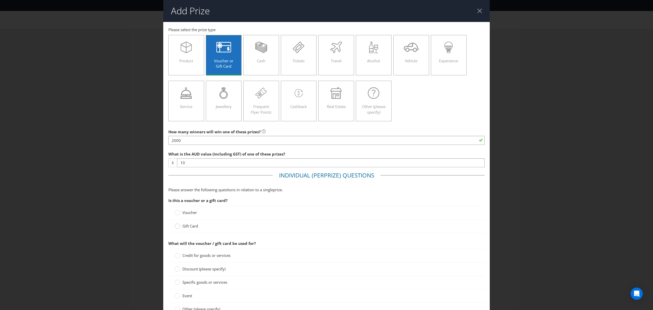
click at [177, 226] on circle at bounding box center [177, 225] width 5 height 5
click at [0, 0] on input "Gift Card" at bounding box center [0, 0] width 0 height 0
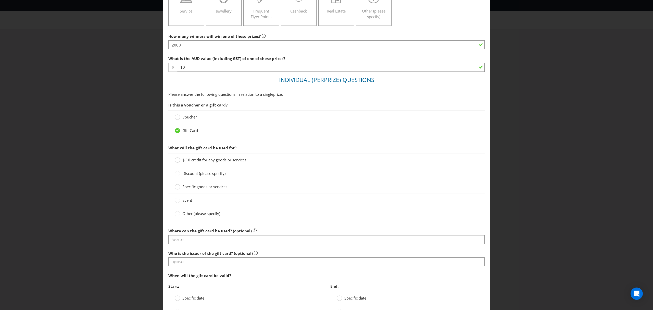
scroll to position [102, 0]
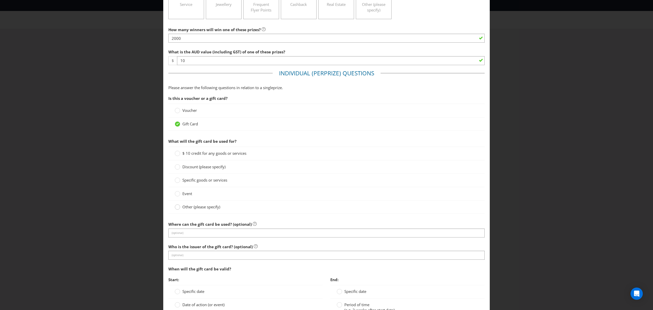
click at [176, 206] on div at bounding box center [177, 205] width 3 height 3
click at [0, 0] on input "Other (please specify)" at bounding box center [0, 0] width 0 height 0
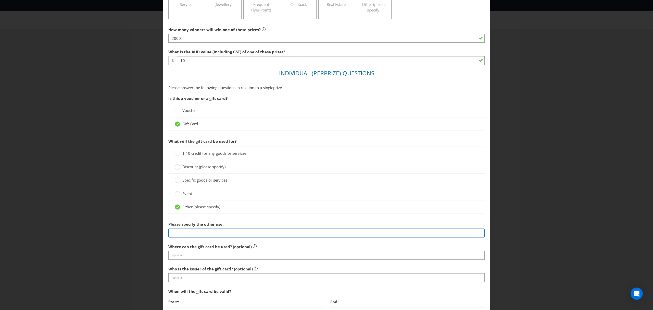
click at [180, 230] on input "text" at bounding box center [326, 232] width 316 height 9
type input "Participating Mandurah Forum Food and Beverage retail outlets that accept eftpos"
click at [223, 234] on input "Participating Mandurah Forum Food and Beverage retail outlets that accept eftpos" at bounding box center [326, 232] width 316 height 9
drag, startPoint x: 332, startPoint y: 234, endPoint x: 106, endPoint y: 211, distance: 227.4
click at [106, 211] on div "Add Prize [GEOGRAPHIC_DATA] Please select the prize type Product Voucher or Gif…" at bounding box center [326, 155] width 653 height 310
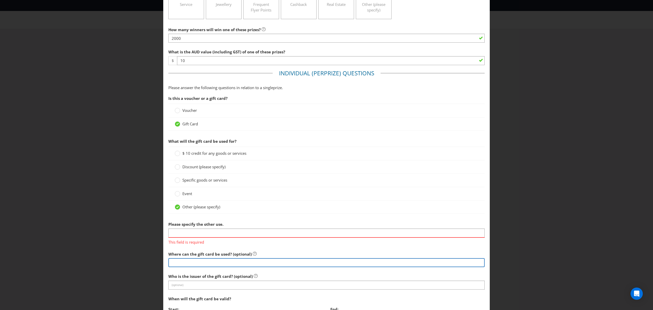
click at [195, 259] on input "text" at bounding box center [326, 262] width 316 height 9
paste input "Participating Mandurah Forum Food and Beverage retail outlets that accept eftpos"
type input "Participating Mandurah Forum Food and Beverage retail outlets that accept eftpos"
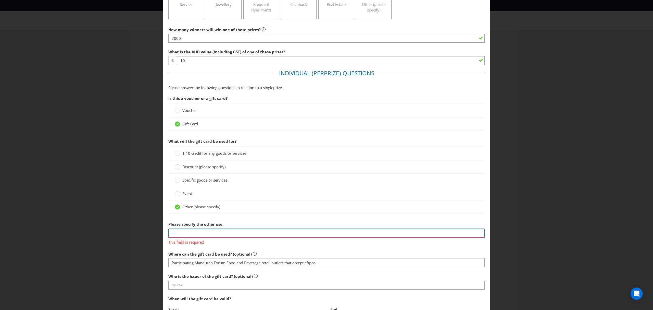
click at [194, 236] on input "text" at bounding box center [326, 232] width 316 height 9
paste input "Participating Mandurah Forum Food and Beverage retail outlets that accept eftpos"
drag, startPoint x: 170, startPoint y: 233, endPoint x: 353, endPoint y: 246, distance: 183.6
click at [353, 245] on div "Please specify the other use. Participating Mandurah Forum Food and Beverage re…" at bounding box center [326, 232] width 316 height 26
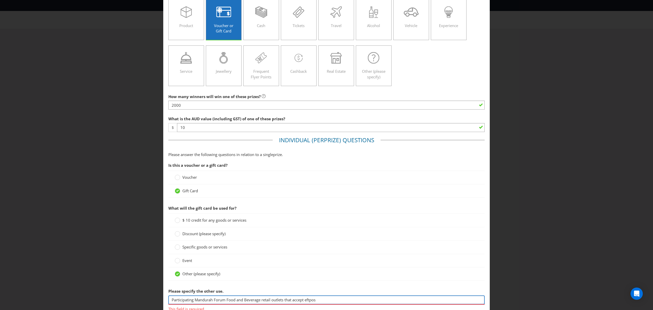
scroll to position [0, 0]
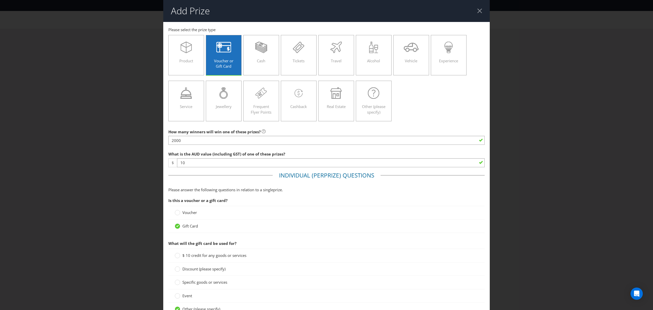
type input "Participating Mandurah Forum Food and Beverage retail outlets that accept eftpos"
click at [476, 8] on header "Add Prize" at bounding box center [326, 11] width 327 height 22
click at [477, 9] on div at bounding box center [479, 10] width 5 height 5
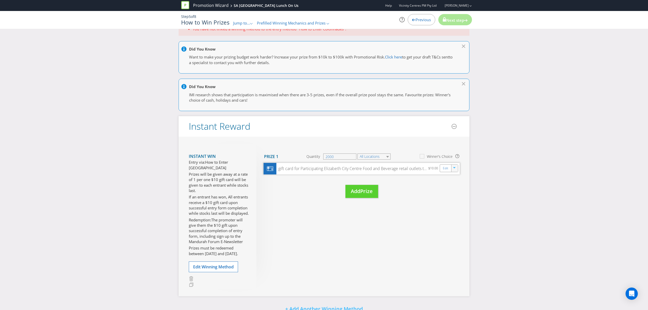
click at [455, 170] on icon "button" at bounding box center [454, 168] width 3 height 3
click at [455, 179] on link "Duplicate" at bounding box center [453, 179] width 17 height 5
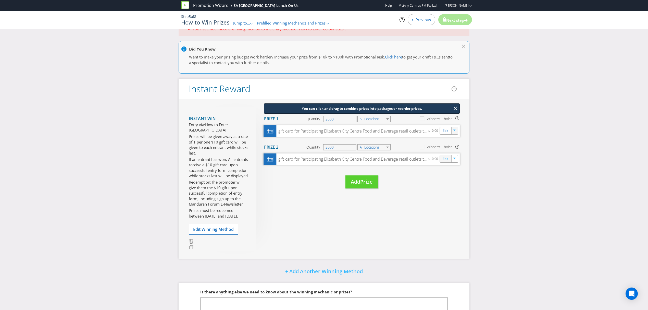
click at [444, 160] on link "Edit" at bounding box center [445, 159] width 5 height 6
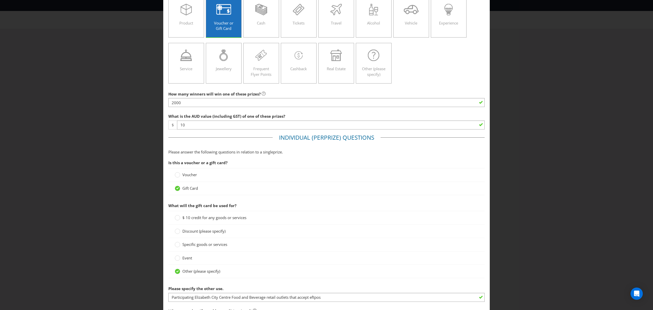
scroll to position [136, 0]
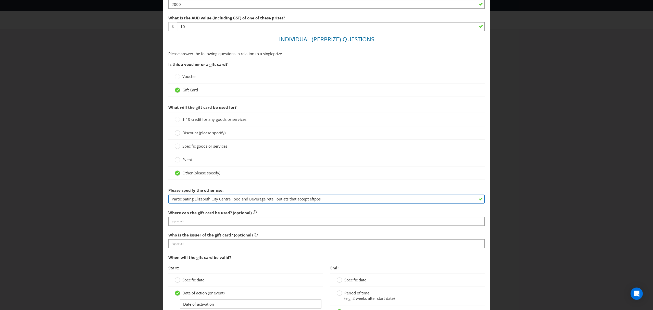
drag, startPoint x: 230, startPoint y: 200, endPoint x: 194, endPoint y: 199, distance: 36.2
click at [194, 199] on input "Participating Elizabeth City Centre Food and Beverage retail outlets that accep…" at bounding box center [326, 198] width 316 height 9
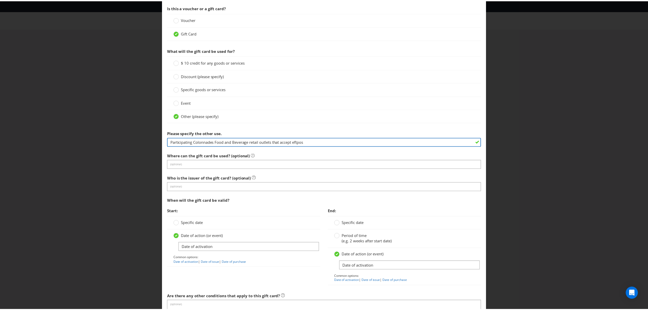
scroll to position [285, 0]
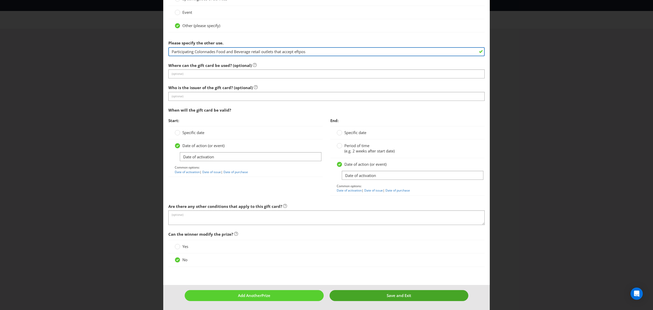
type input "Participating Colonnades Food and Beverage retail outlets that accept eftpos"
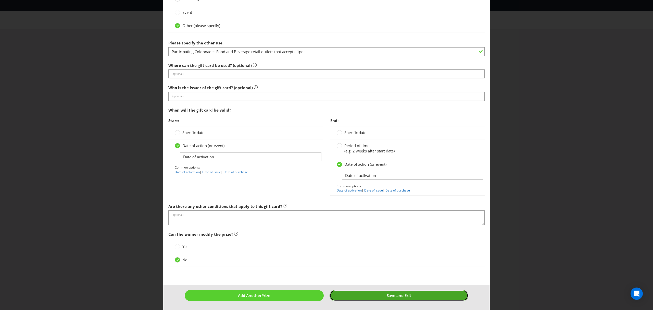
click at [359, 296] on button "Save and Exit" at bounding box center [399, 295] width 139 height 11
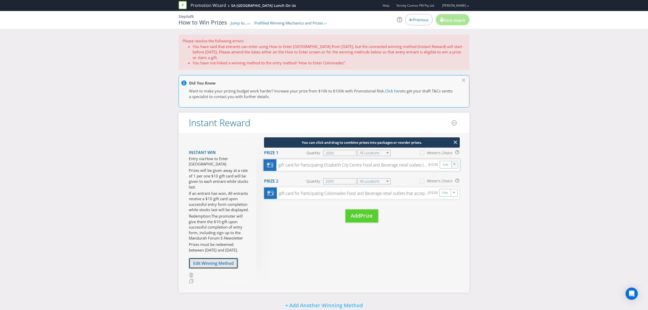
click at [212, 266] on span "Edit Winning Method" at bounding box center [213, 263] width 41 height 6
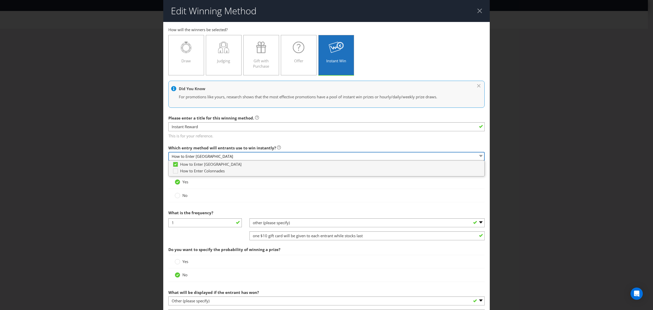
click at [241, 158] on select "How to Enter [GEOGRAPHIC_DATA]" at bounding box center [326, 156] width 316 height 9
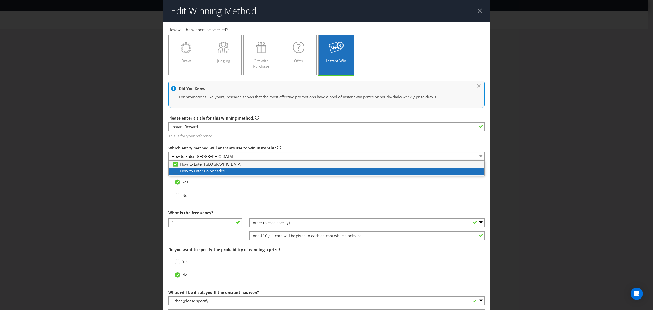
click at [174, 170] on div at bounding box center [175, 169] width 3 height 3
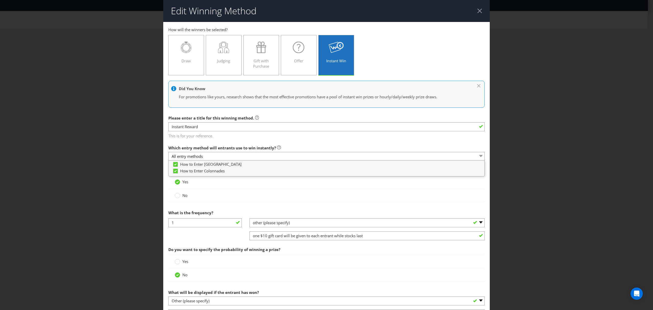
click at [249, 199] on div "No" at bounding box center [326, 195] width 316 height 13
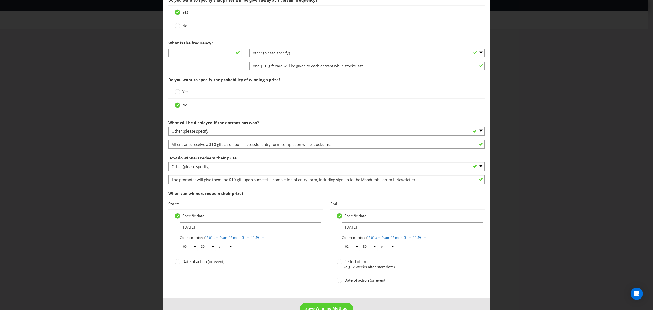
scroll to position [170, 0]
click at [198, 229] on input "[DATE]" at bounding box center [251, 226] width 142 height 9
click at [235, 212] on div "Specific date [DATE] January February March April May June July August Septembe…" at bounding box center [245, 232] width 154 height 46
click at [193, 246] on select "01 02 03 04 05 06 07 08 09 10 11 12" at bounding box center [189, 246] width 18 height 8
select select "10"
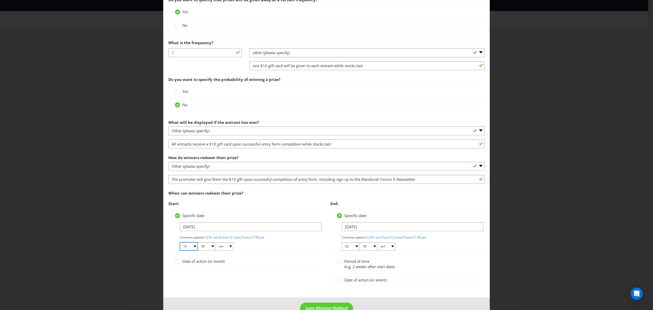
click at [180, 243] on select "01 02 03 04 05 06 07 08 09 10 11 12" at bounding box center [189, 246] width 18 height 8
click at [211, 246] on select "00 01 05 10 15 20 25 29 30 35 40 45 50 55 59" at bounding box center [207, 246] width 18 height 8
select select "00"
click at [198, 243] on select "00 01 05 10 15 20 25 29 30 35 40 45 50 55 59" at bounding box center [207, 246] width 18 height 8
click at [352, 245] on select "01 02 03 04 05 06 07 08 09 10 11 12" at bounding box center [351, 246] width 18 height 8
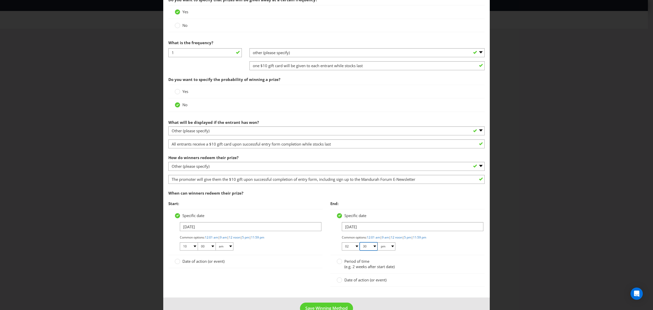
click at [371, 248] on select "00 01 05 10 15 20 25 29 30 35 40 45 50 55 59" at bounding box center [369, 246] width 18 height 8
select select "00"
click at [360, 243] on select "00 01 05 10 15 20 25 29 30 35 40 45 50 55 59" at bounding box center [369, 246] width 18 height 8
click at [426, 278] on div "Date of action (or event)" at bounding box center [408, 279] width 142 height 5
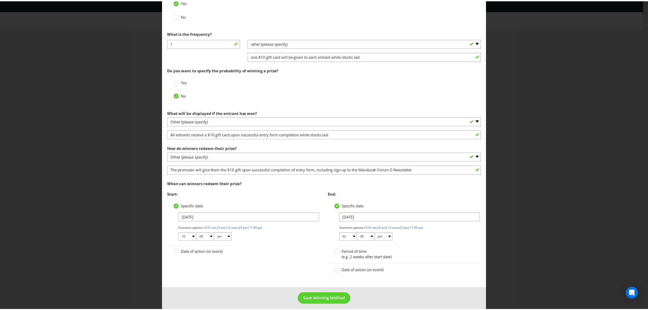
scroll to position [184, 0]
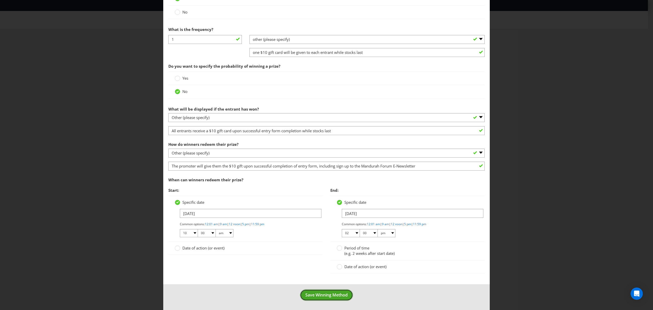
click at [336, 295] on span "Save Winning Method" at bounding box center [326, 295] width 42 height 6
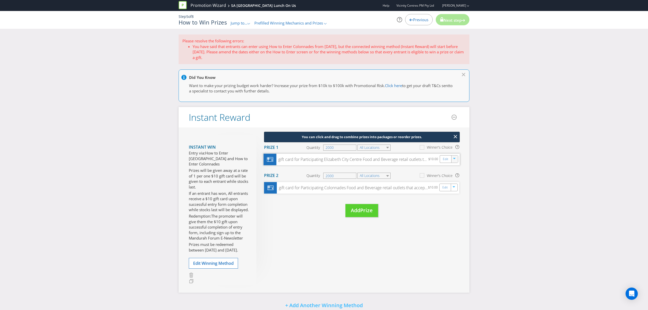
click at [413, 18] on span "Previous" at bounding box center [420, 19] width 15 height 5
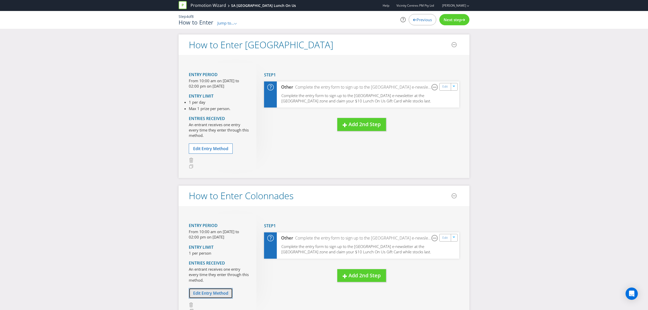
click at [206, 289] on button "Edit Entry Method" at bounding box center [211, 293] width 44 height 10
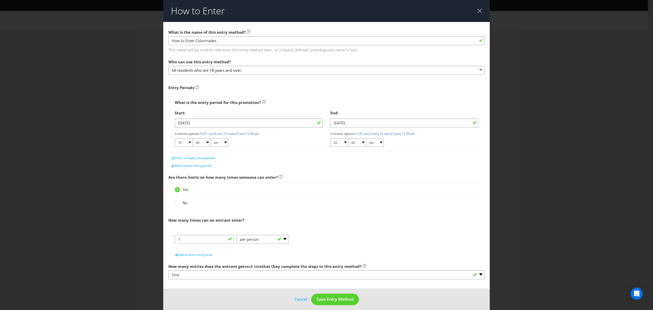
click at [204, 118] on div "Start: [DATE] Common options: 12:01 am | 9 am | 12 noon | 5 pm | 11:59 pm 01 02…" at bounding box center [249, 127] width 148 height 39
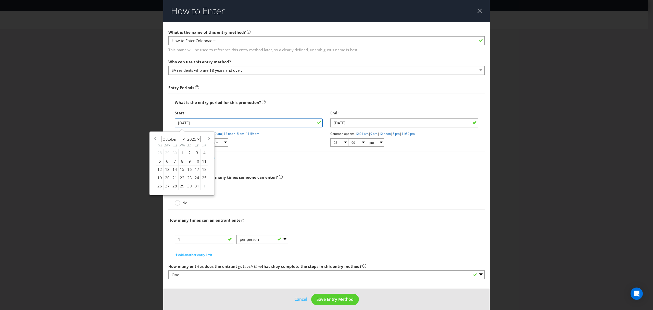
click at [205, 121] on input "[DATE]" at bounding box center [249, 122] width 148 height 9
click at [166, 186] on div "27" at bounding box center [168, 186] width 8 height 8
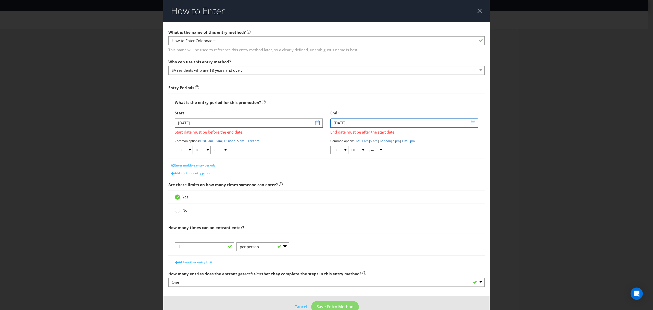
click at [356, 123] on input "[DATE]" at bounding box center [404, 122] width 148 height 9
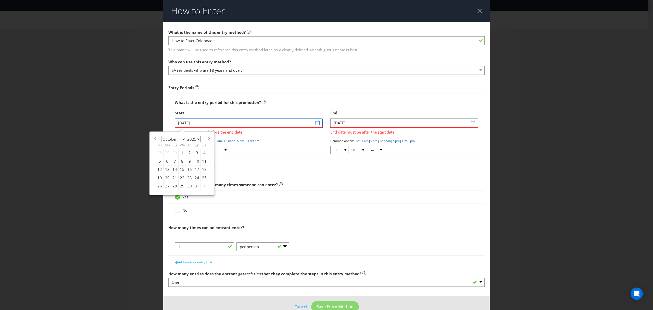
click at [235, 122] on input "[DATE]" at bounding box center [249, 122] width 148 height 9
click at [165, 152] on div "29" at bounding box center [168, 153] width 8 height 8
type input "[DATE]"
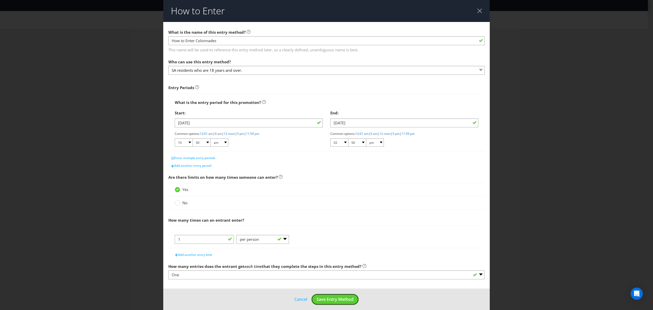
click at [317, 298] on span "Save Entry Method" at bounding box center [335, 299] width 37 height 6
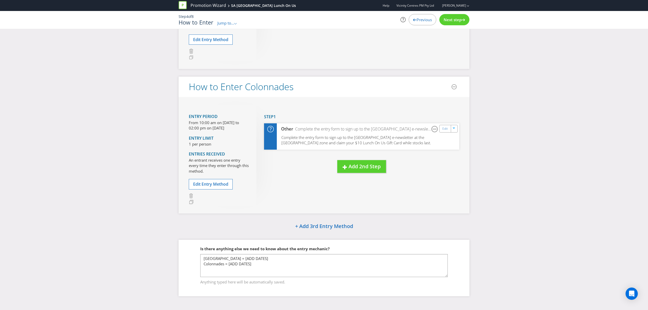
click at [449, 16] on div "Next step" at bounding box center [454, 19] width 30 height 11
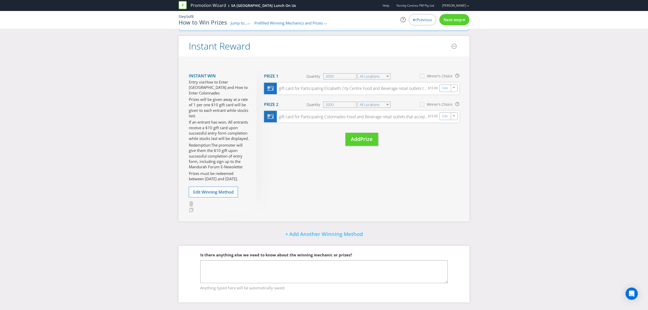
scroll to position [42, 0]
click at [452, 18] on span "Next step" at bounding box center [453, 19] width 18 height 5
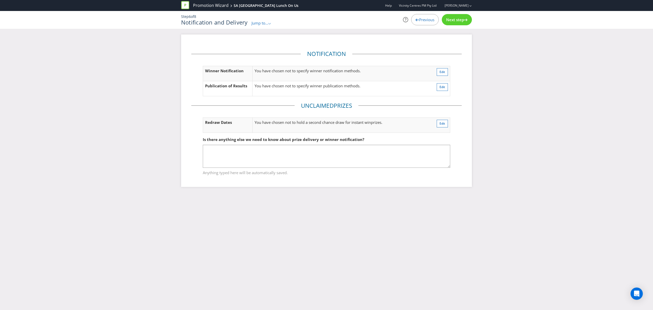
click at [453, 19] on span "Next step" at bounding box center [455, 19] width 18 height 5
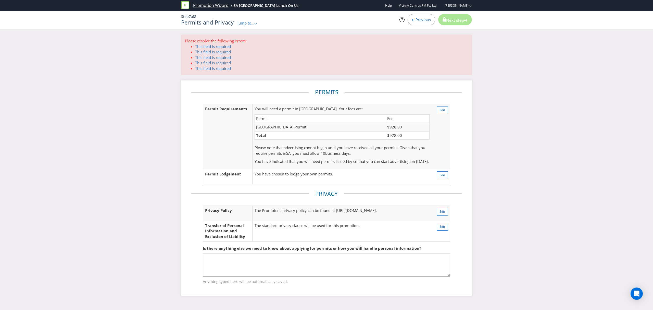
click at [221, 5] on link "Promotion Wizard" at bounding box center [210, 6] width 35 height 6
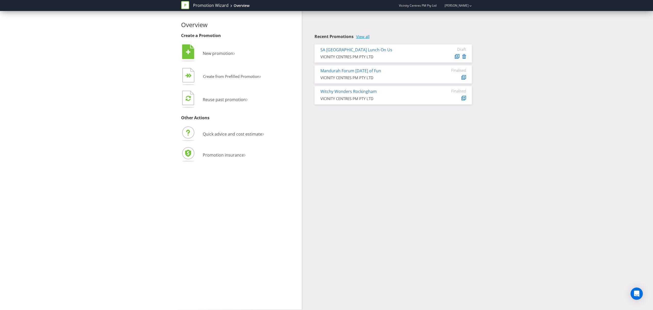
click at [362, 36] on link "View all" at bounding box center [363, 36] width 14 height 4
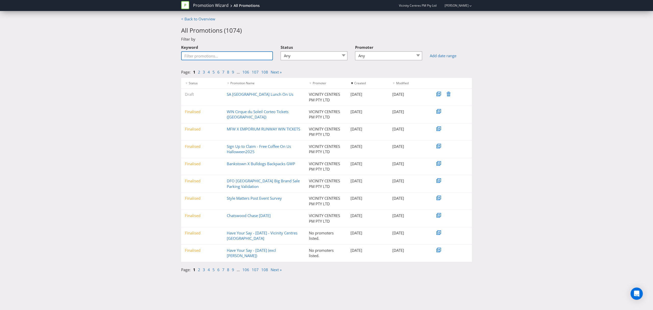
click at [203, 56] on input "Keyword" at bounding box center [227, 55] width 92 height 9
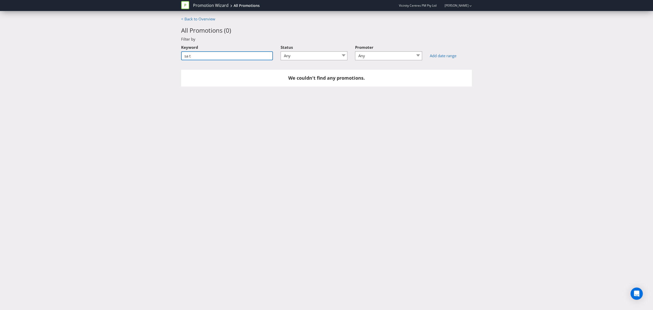
click at [198, 54] on input "sa t" at bounding box center [227, 55] width 92 height 9
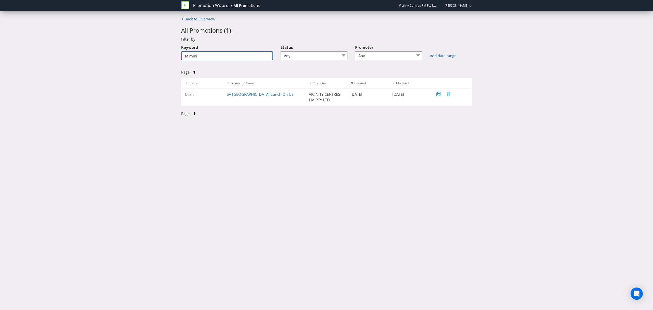
type input "sa mini"
click at [68, 43] on div "< Back to Overview All Promotions ( 1 ) Filter by Keyword sa mini Status Any Dr…" at bounding box center [326, 67] width 653 height 103
